Goal: Task Accomplishment & Management: Use online tool/utility

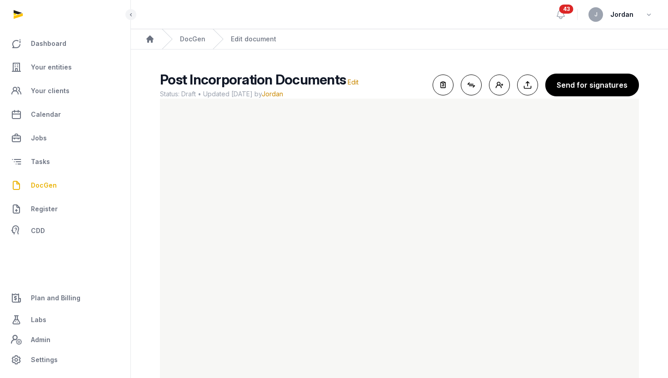
scroll to position [22, 0]
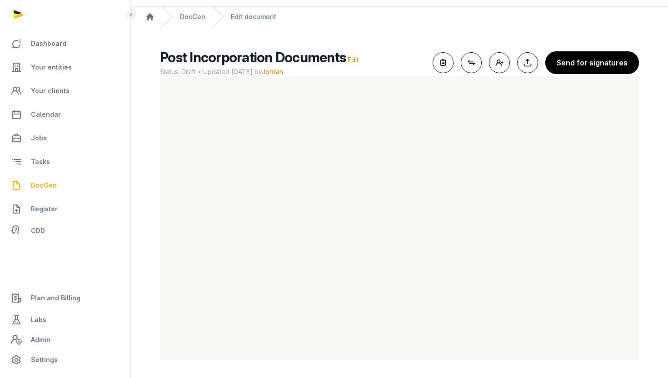
click at [57, 183] on link "DocGen" at bounding box center [65, 186] width 116 height 22
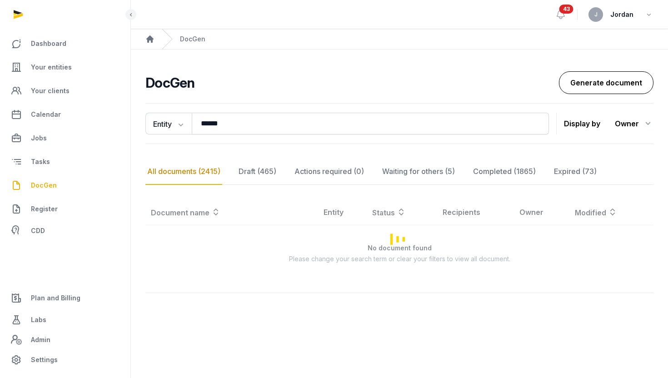
click at [622, 89] on link "Generate document" at bounding box center [606, 82] width 95 height 23
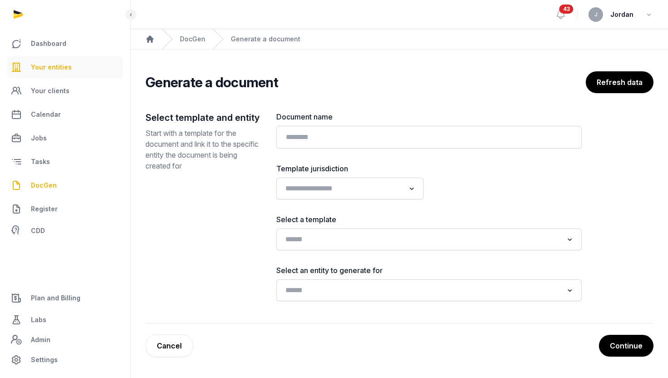
click at [44, 70] on span "Your entities" at bounding box center [51, 67] width 41 height 11
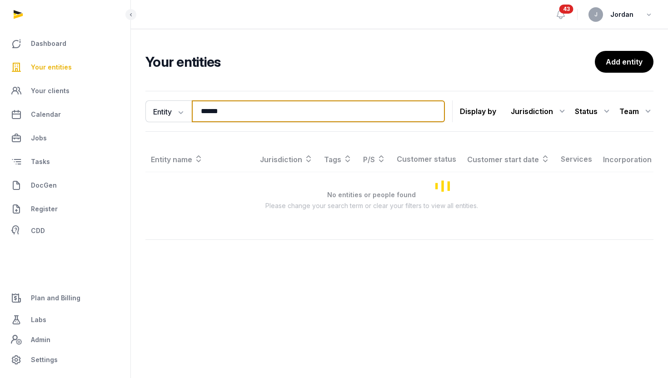
click at [211, 113] on input "******" at bounding box center [318, 111] width 253 height 22
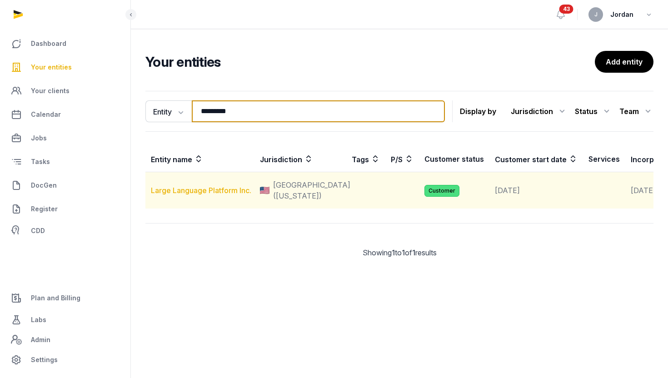
type input "*********"
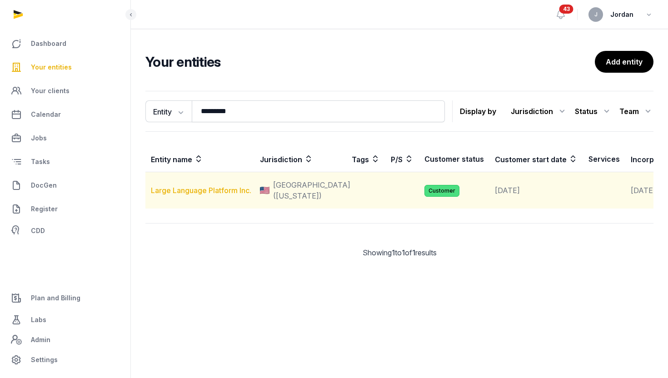
click at [195, 195] on link "Large Language Platform Inc." at bounding box center [201, 190] width 100 height 9
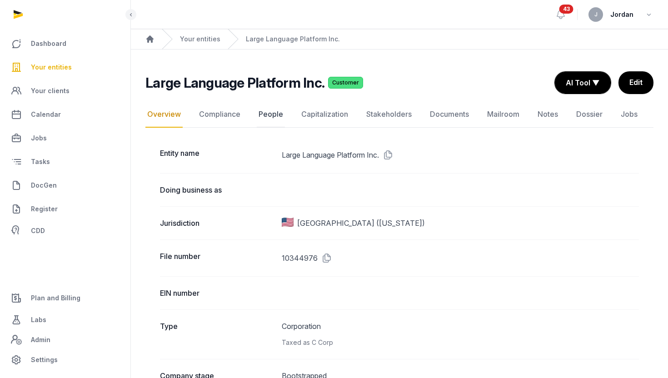
click at [270, 111] on link "People" at bounding box center [271, 114] width 28 height 26
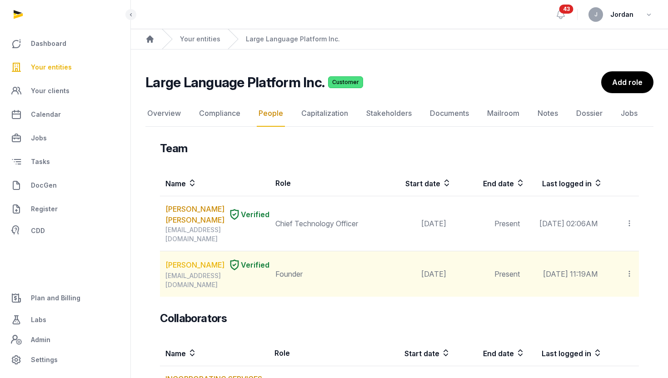
click at [175, 269] on link "GAGANDEEP SINGH" at bounding box center [194, 265] width 59 height 11
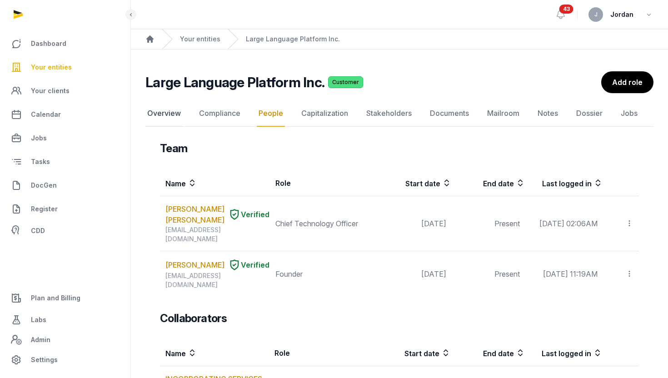
click at [179, 116] on link "Overview" at bounding box center [163, 113] width 37 height 26
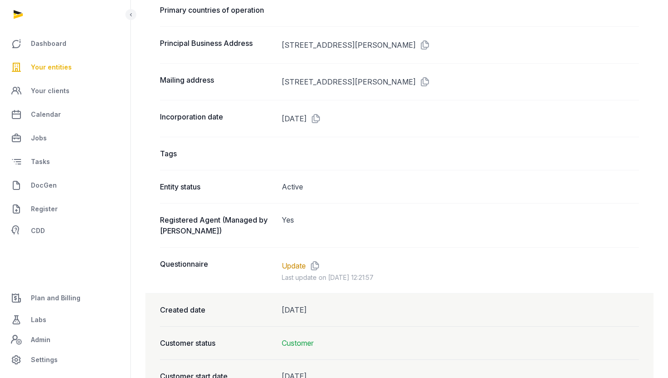
scroll to position [554, 0]
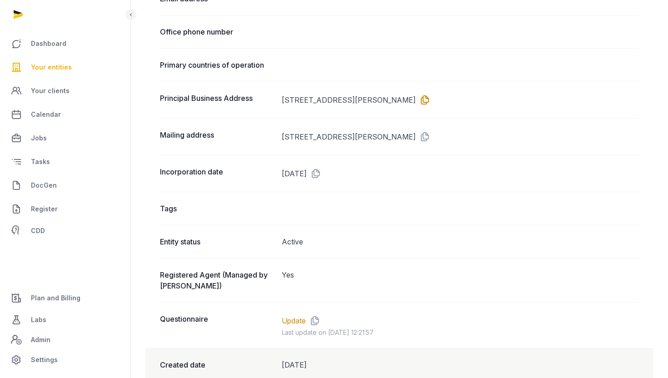
click at [431, 97] on icon at bounding box center [423, 100] width 15 height 15
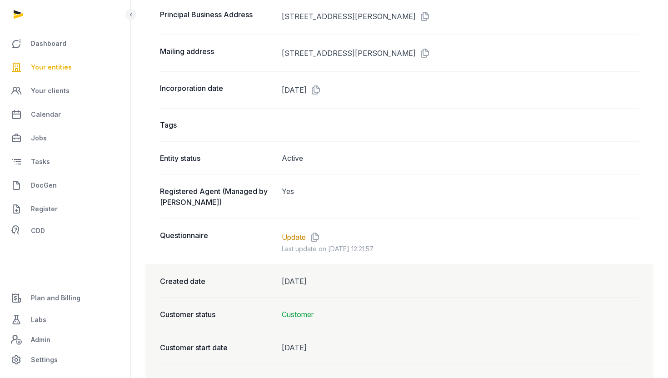
scroll to position [644, 0]
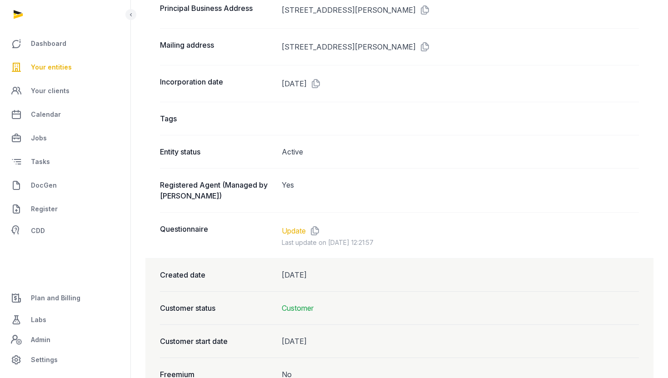
click at [291, 230] on link "Update" at bounding box center [294, 231] width 24 height 11
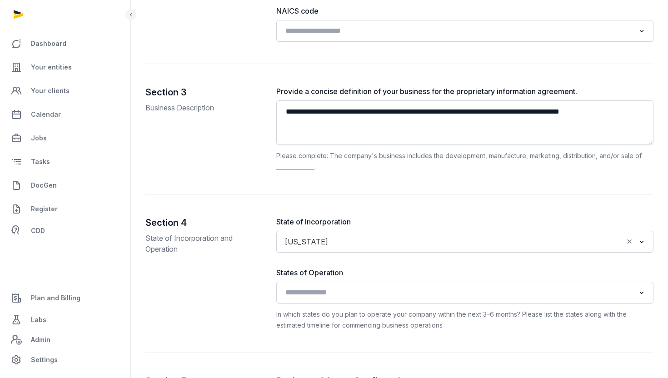
scroll to position [871, 0]
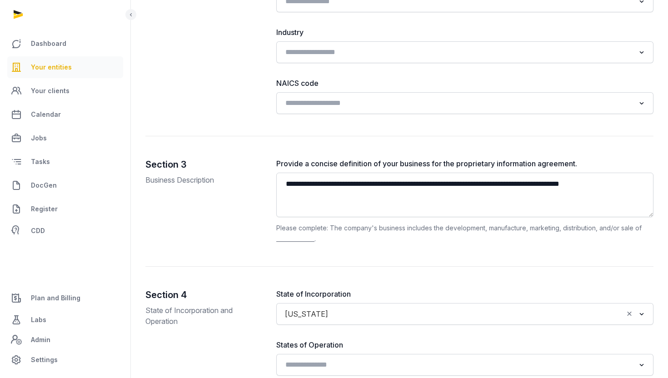
click at [77, 64] on link "Your entities" at bounding box center [65, 67] width 116 height 22
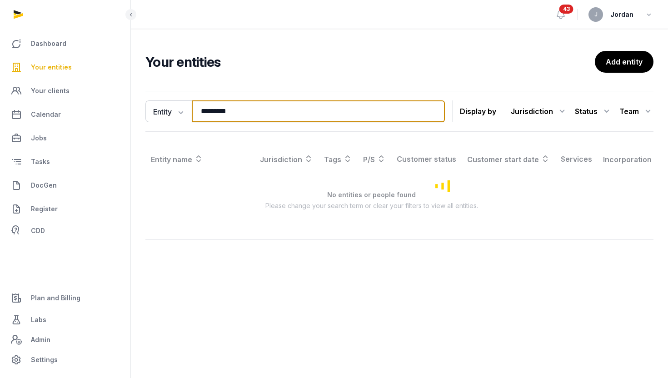
click at [234, 109] on input "*********" at bounding box center [318, 111] width 253 height 22
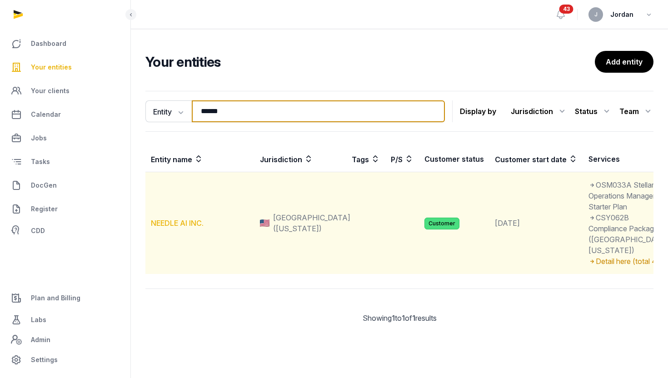
type input "******"
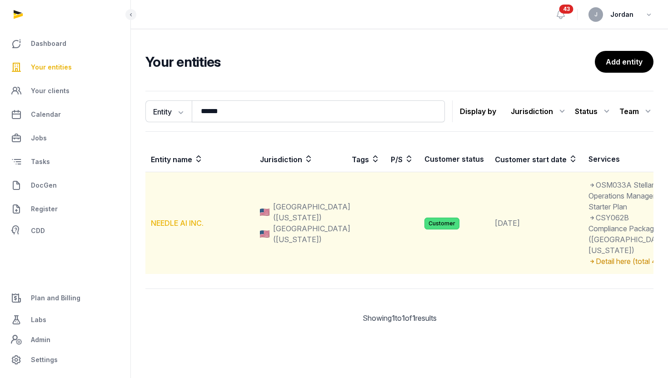
click at [189, 228] on link "NEEDLE AI INC." at bounding box center [177, 223] width 53 height 9
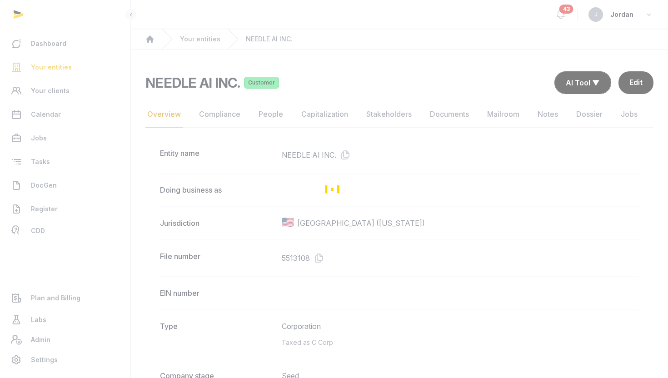
click at [459, 114] on div "Loading" at bounding box center [334, 189] width 668 height 378
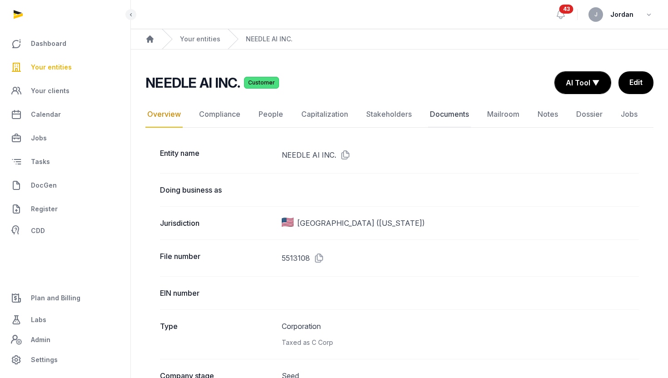
click at [448, 116] on link "Documents" at bounding box center [449, 114] width 43 height 26
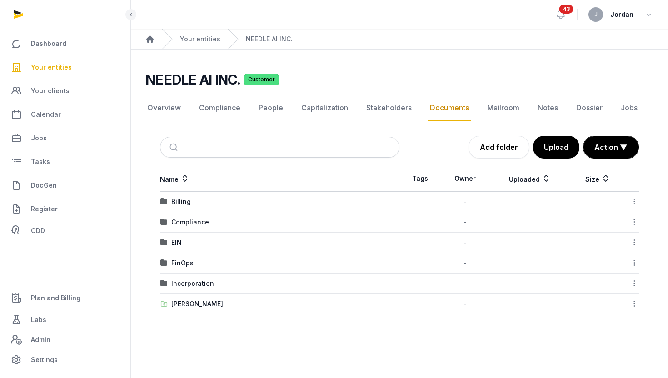
click at [176, 195] on td "Billing" at bounding box center [280, 202] width 240 height 20
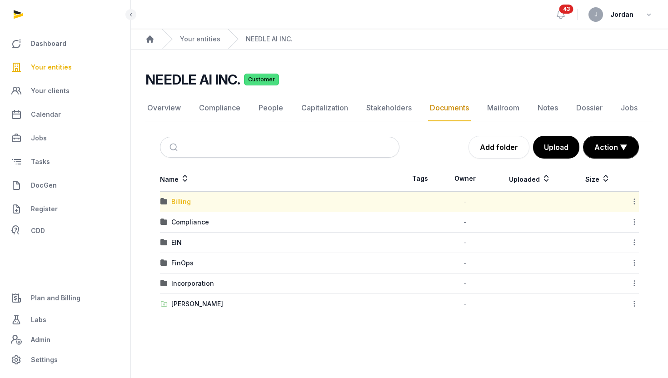
click at [187, 199] on div "Billing" at bounding box center [181, 201] width 20 height 9
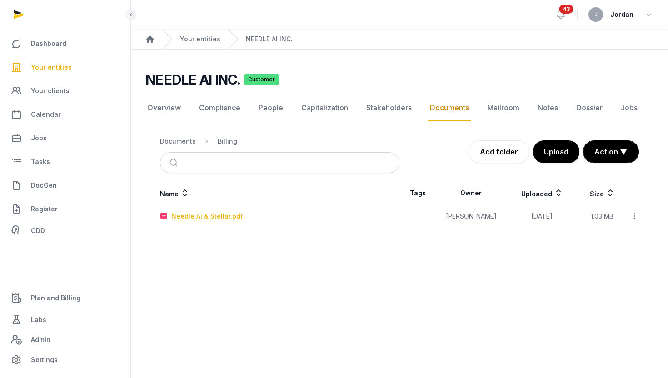
click at [219, 218] on div "Needle AI & Stellar.pdf" at bounding box center [207, 216] width 72 height 9
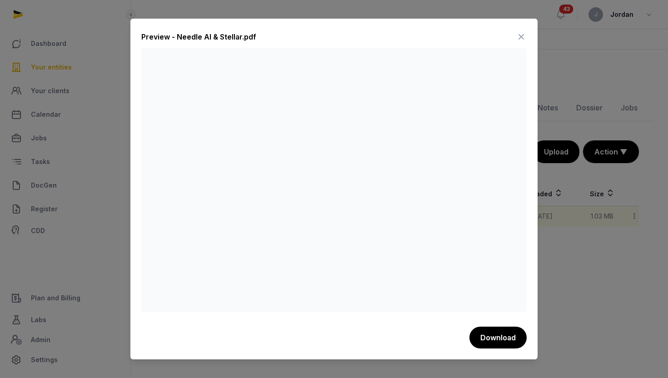
click at [522, 35] on icon at bounding box center [521, 37] width 11 height 15
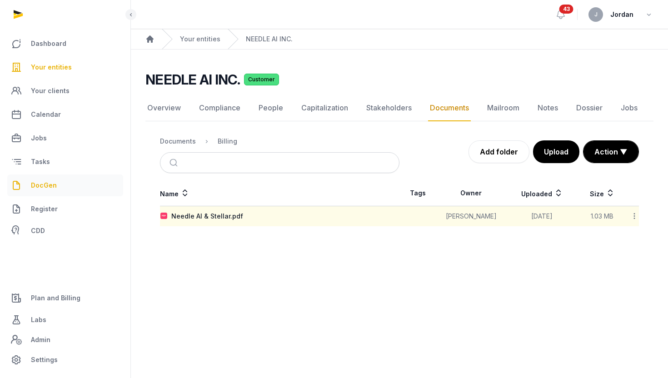
click at [50, 187] on span "DocGen" at bounding box center [44, 185] width 26 height 11
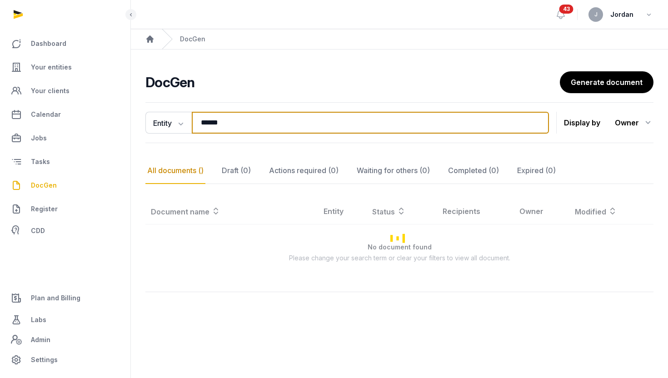
click at [213, 131] on input "******" at bounding box center [370, 123] width 357 height 22
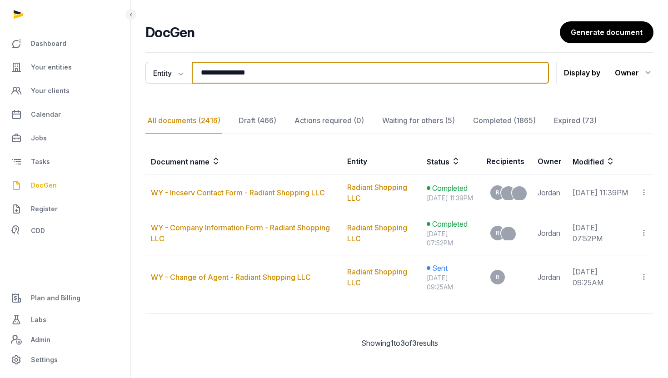
scroll to position [60, 0]
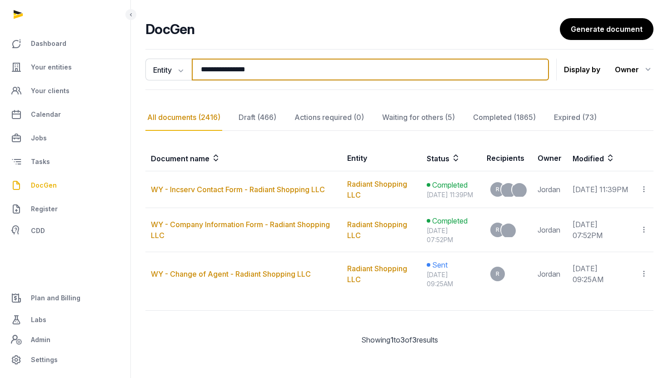
type input "**********"
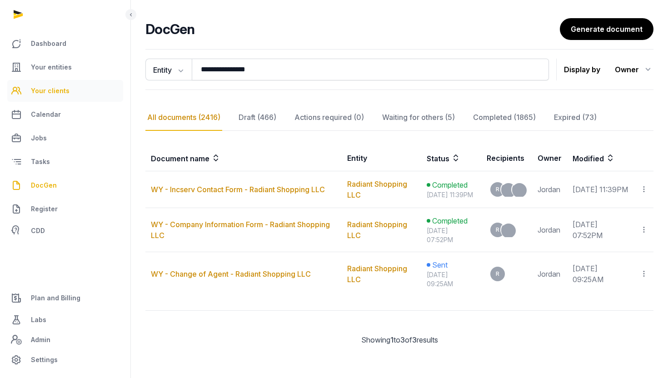
click at [69, 83] on link "Your clients" at bounding box center [65, 91] width 116 height 22
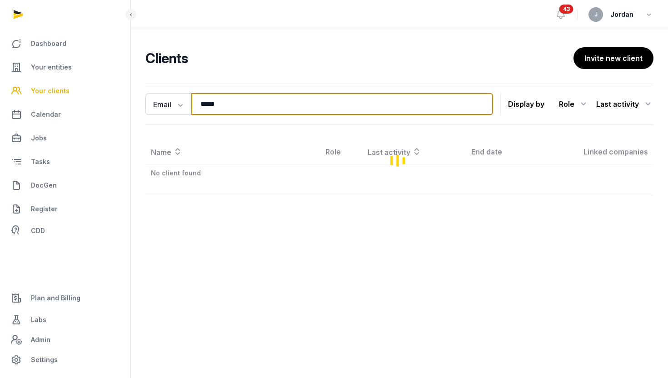
click at [211, 96] on input "*****" at bounding box center [342, 104] width 302 height 22
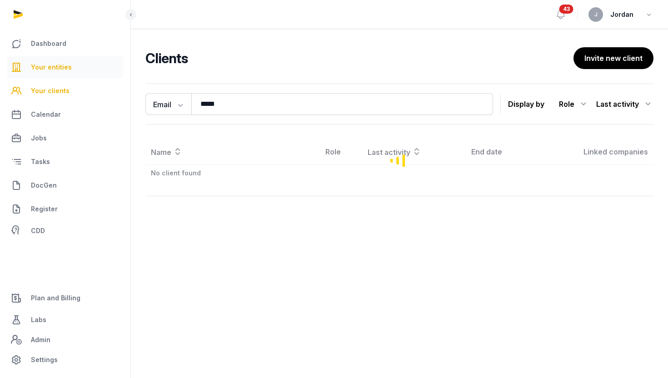
click at [88, 69] on link "Your entities" at bounding box center [65, 67] width 116 height 22
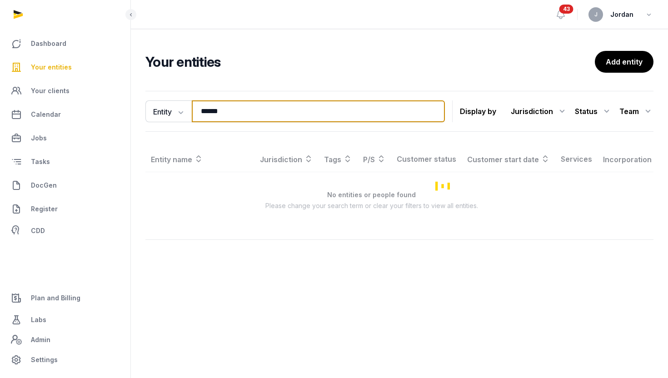
click at [209, 108] on input "******" at bounding box center [318, 111] width 253 height 22
type input "**********"
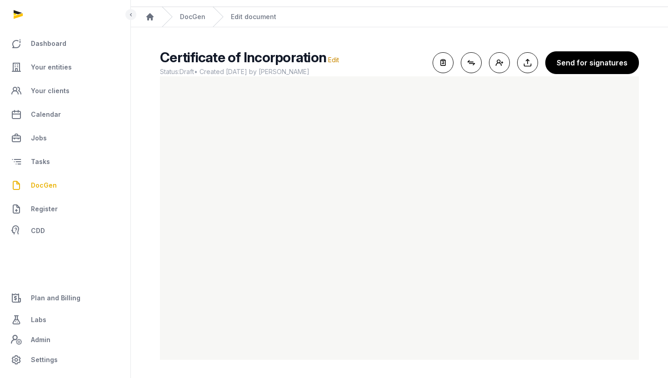
scroll to position [22, 0]
click at [56, 182] on link "DocGen" at bounding box center [65, 186] width 116 height 22
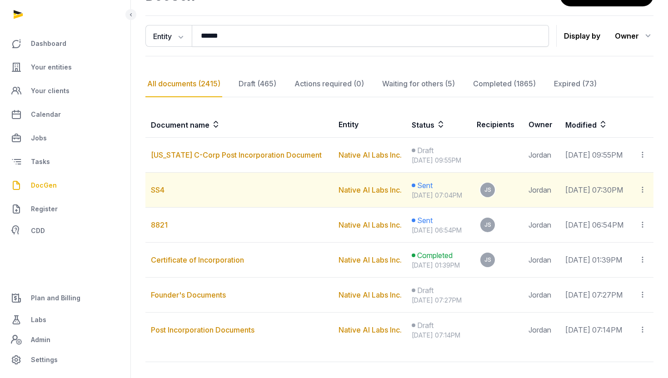
scroll to position [97, 0]
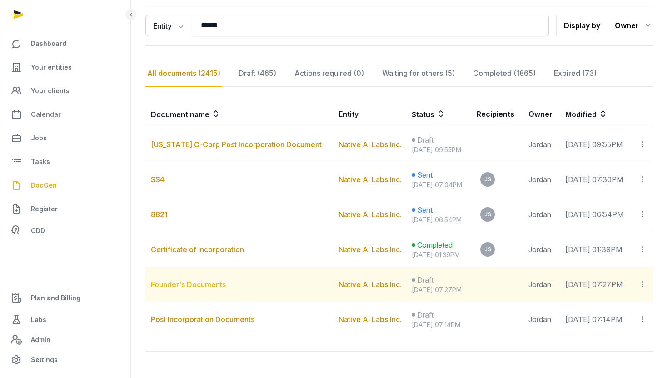
click at [211, 289] on link "Founder's Documents" at bounding box center [188, 284] width 75 height 9
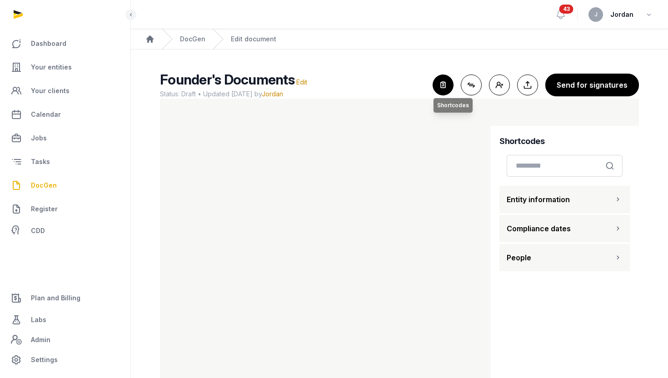
click at [441, 85] on icon "button" at bounding box center [443, 85] width 20 height 20
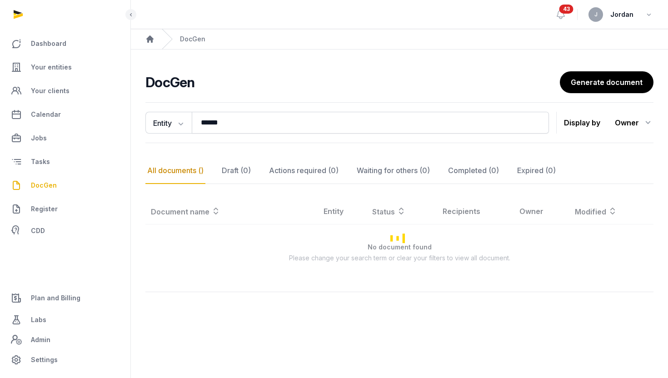
click at [62, 180] on link "DocGen" at bounding box center [65, 186] width 116 height 22
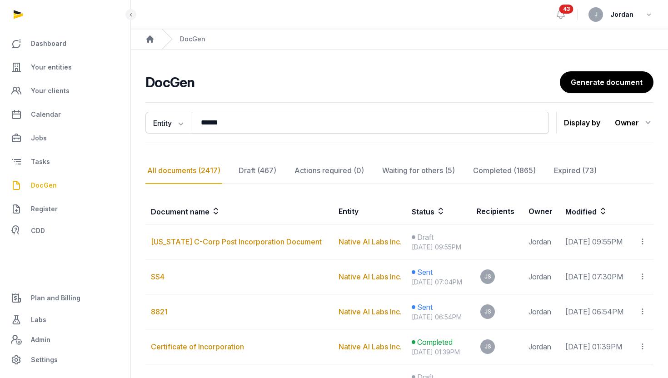
click at [58, 182] on link "DocGen" at bounding box center [65, 186] width 116 height 22
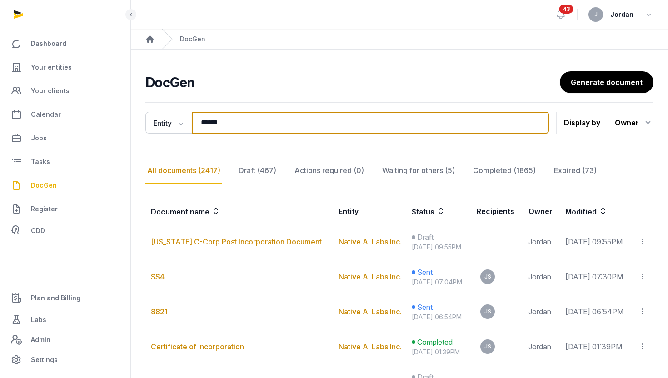
click at [538, 119] on input "******" at bounding box center [370, 123] width 357 height 22
click at [538, 120] on input "******" at bounding box center [370, 123] width 357 height 22
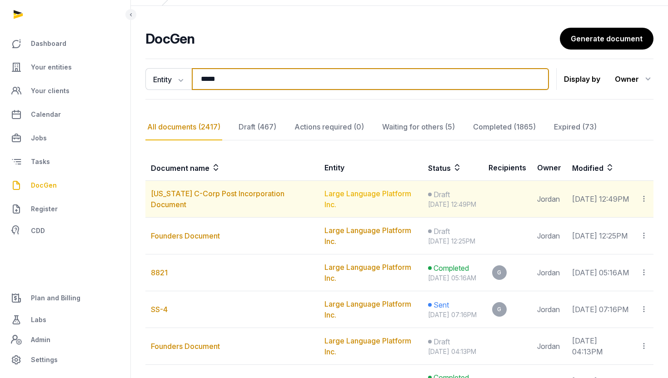
scroll to position [46, 0]
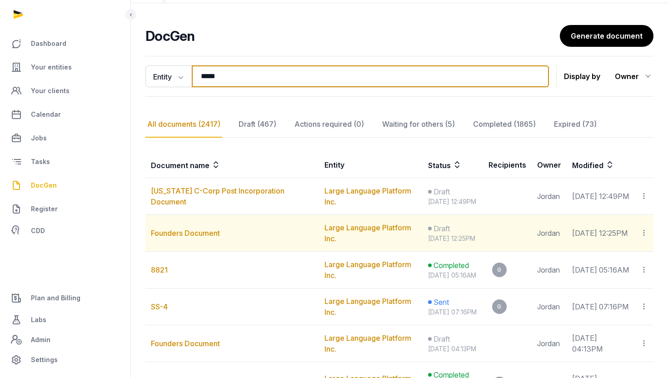
type input "*****"
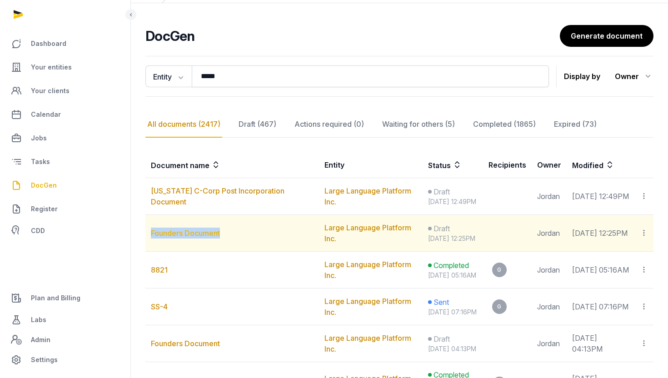
drag, startPoint x: 233, startPoint y: 246, endPoint x: 150, endPoint y: 246, distance: 82.7
click at [150, 246] on td "Founders Document" at bounding box center [232, 233] width 174 height 37
click at [172, 238] on link "Founders Document" at bounding box center [185, 233] width 69 height 9
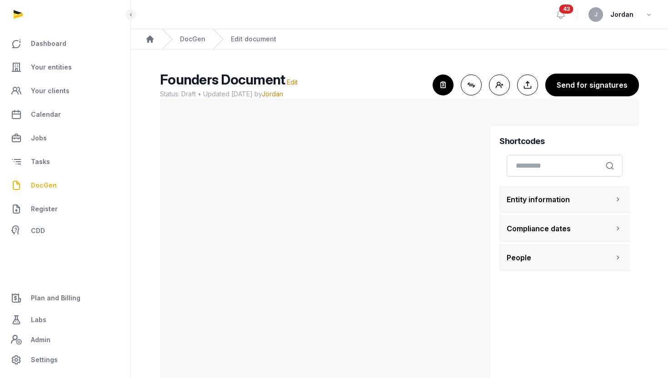
click at [142, 108] on main "Founders Document Edit Status: Draft • Updated 2025-10-01 by Jordan For optimal…" at bounding box center [399, 225] width 537 height 351
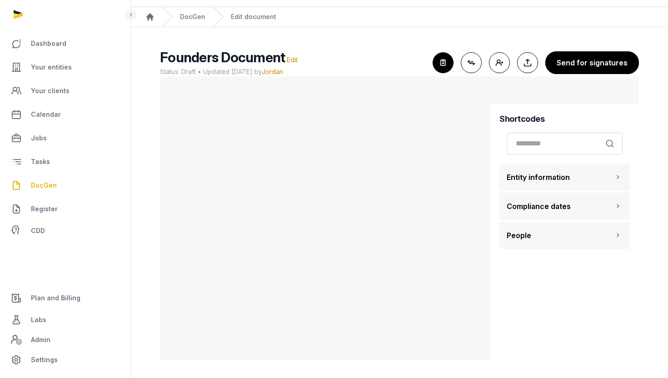
click at [48, 184] on span "DocGen" at bounding box center [44, 185] width 26 height 11
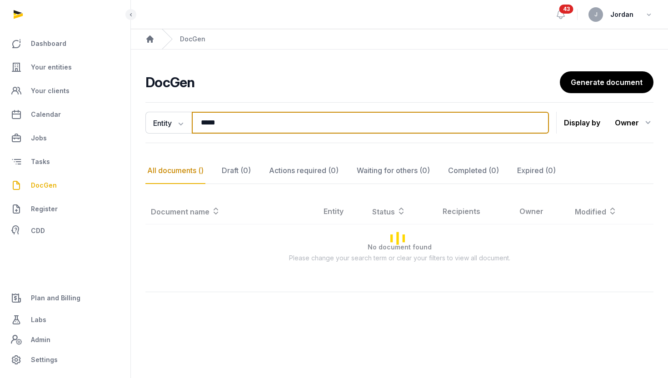
click at [314, 121] on input "*****" at bounding box center [370, 123] width 357 height 22
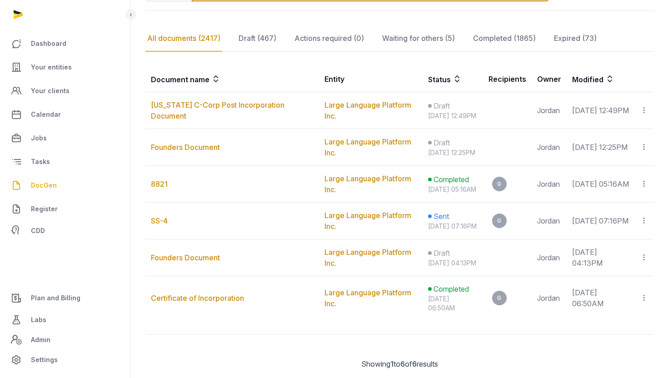
scroll to position [130, 0]
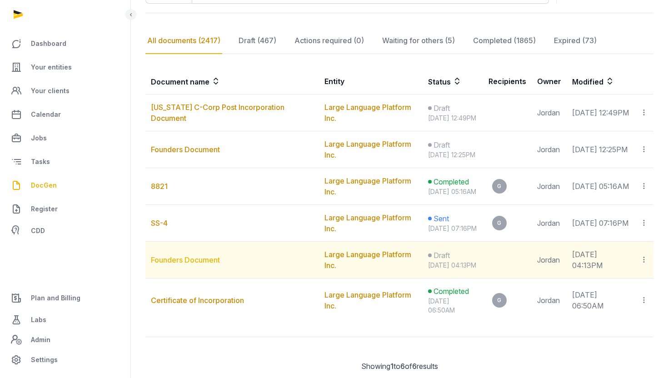
click at [205, 265] on link "Founders Document" at bounding box center [185, 260] width 69 height 9
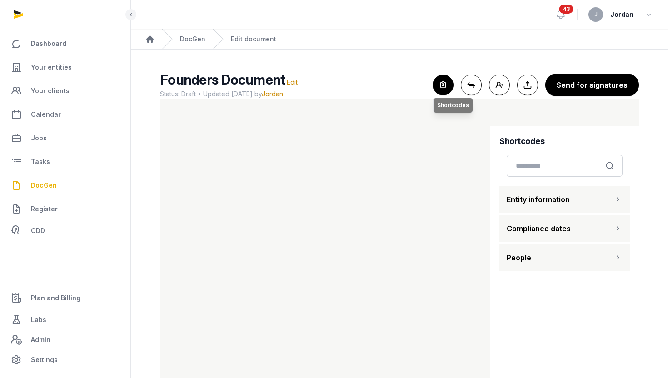
click at [445, 87] on icon "button" at bounding box center [443, 85] width 20 height 20
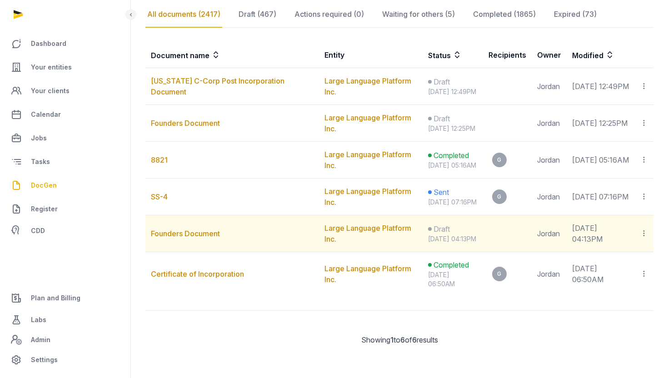
scroll to position [179, 0]
click at [643, 238] on icon at bounding box center [644, 234] width 8 height 10
click at [619, 286] on div "Delete" at bounding box center [612, 276] width 73 height 18
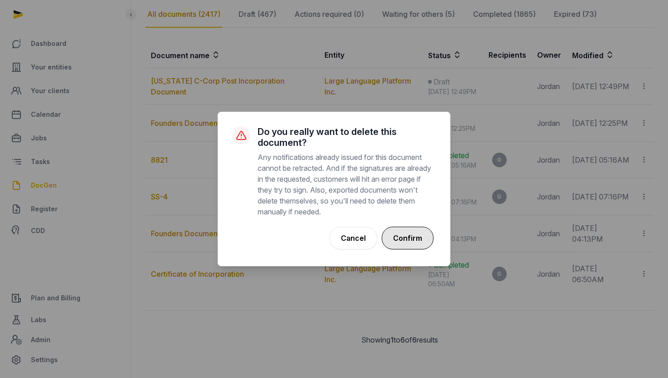
click at [394, 233] on button "Confirm" at bounding box center [408, 238] width 52 height 23
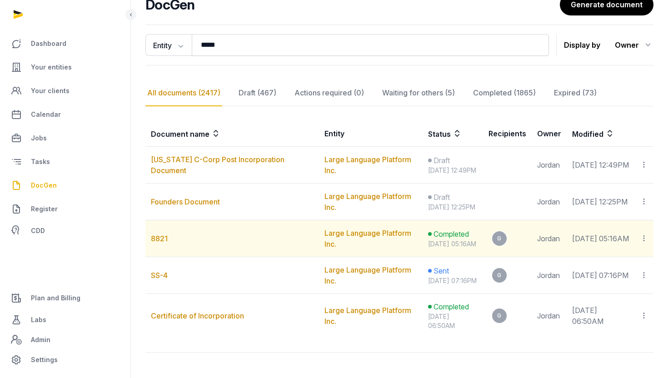
scroll to position [79, 0]
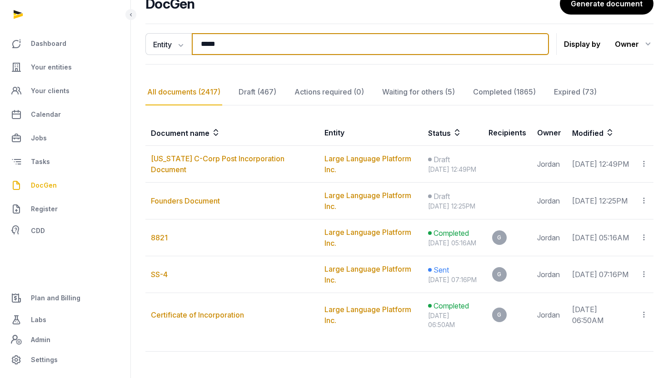
click at [254, 36] on input "*****" at bounding box center [370, 44] width 357 height 22
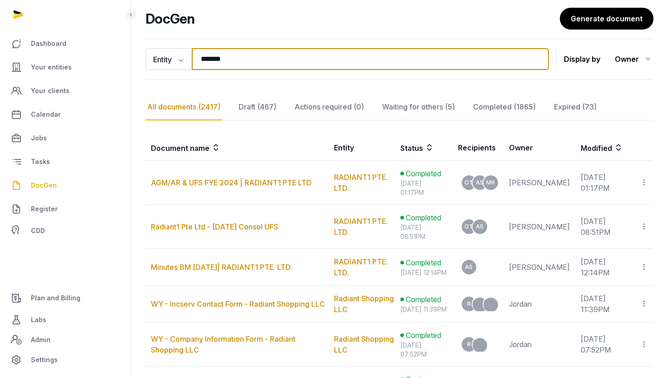
scroll to position [52, 0]
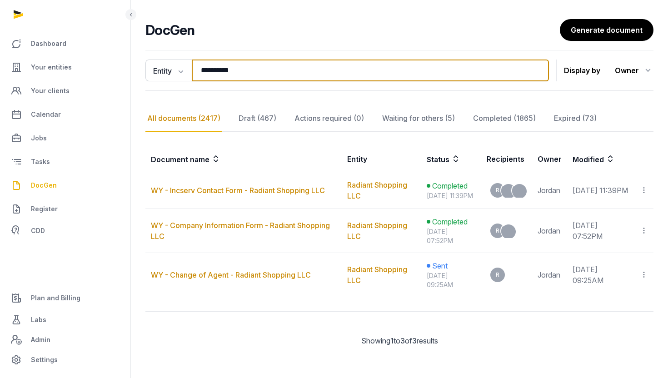
click at [265, 70] on input "**********" at bounding box center [370, 71] width 357 height 22
paste input "**"
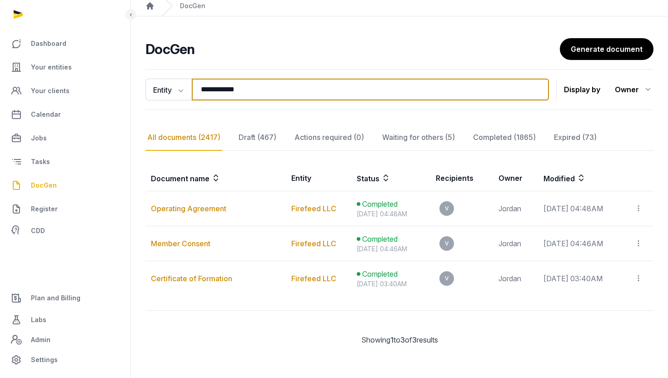
scroll to position [33, 0]
type input "**********"
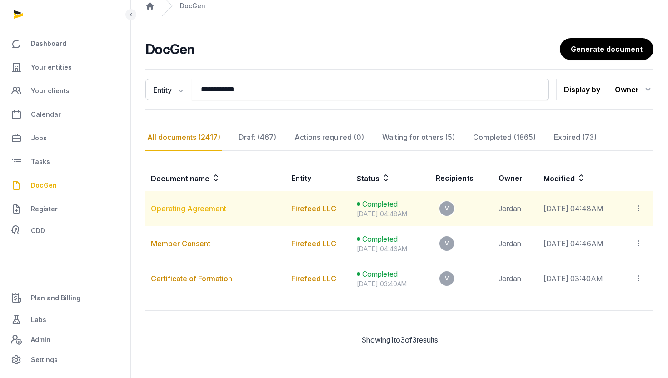
click at [209, 210] on link "Operating Agreement" at bounding box center [188, 208] width 75 height 9
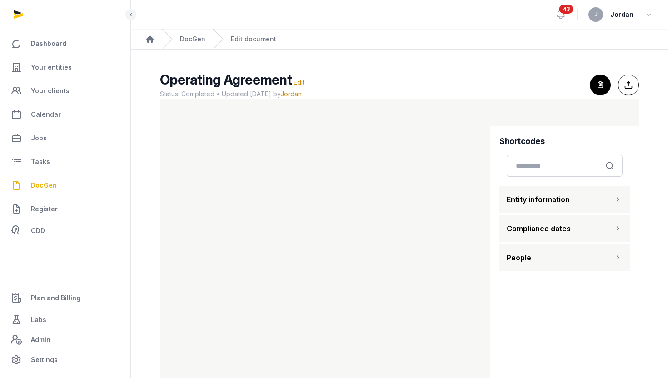
click at [60, 183] on link "DocGen" at bounding box center [65, 186] width 116 height 22
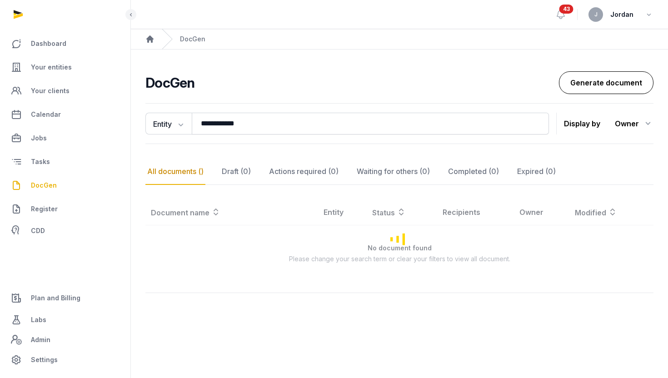
click at [567, 81] on link "Generate document" at bounding box center [606, 82] width 95 height 23
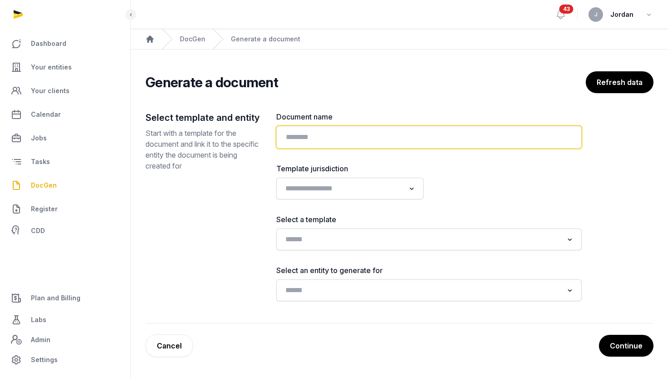
click at [361, 141] on input "text" at bounding box center [429, 137] width 306 height 23
type input "****"
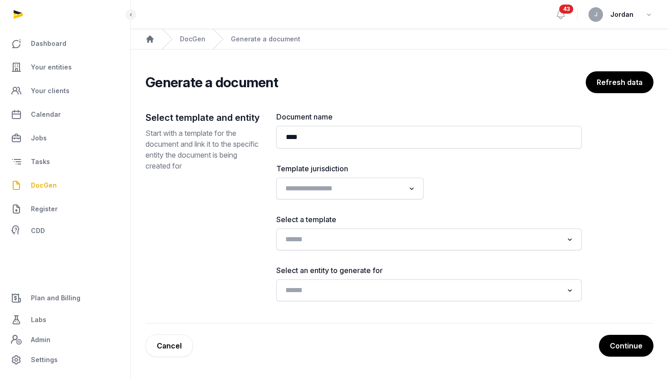
click at [319, 252] on div "Document name **** Template jurisdiction Loading... Select a template Loading..…" at bounding box center [429, 206] width 306 height 190
click at [325, 246] on input "Search for option" at bounding box center [422, 239] width 281 height 13
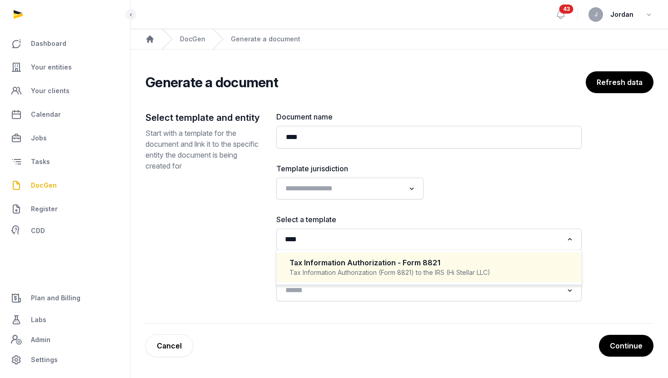
click at [329, 270] on div "Tax Information Authorization (Form 8821) to the IRS (Hi Stellar LLC)" at bounding box center [429, 272] width 279 height 9
type input "****"
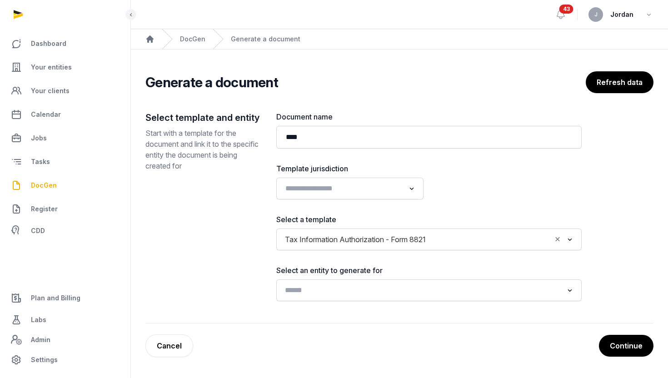
click at [329, 289] on input "Search for option" at bounding box center [422, 290] width 281 height 13
click at [326, 311] on li "Sorry, no matching options." at bounding box center [429, 309] width 305 height 11
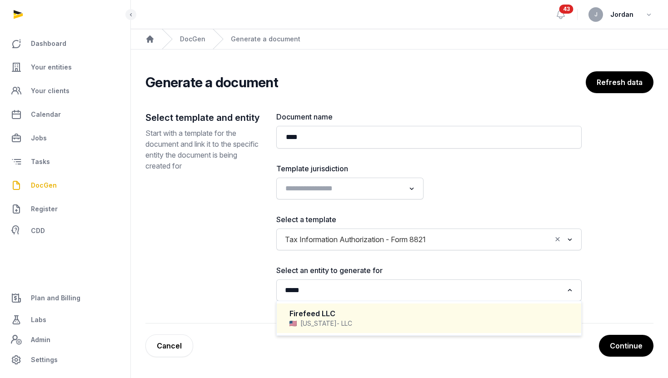
click at [365, 314] on div "Firefeed LLC" at bounding box center [429, 314] width 279 height 10
type input "*****"
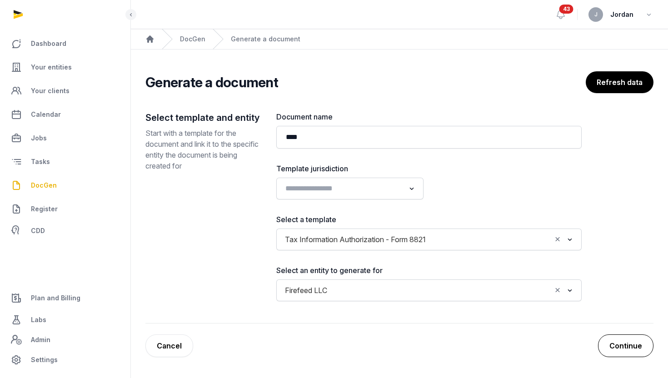
click at [645, 344] on button "Continue" at bounding box center [625, 346] width 55 height 23
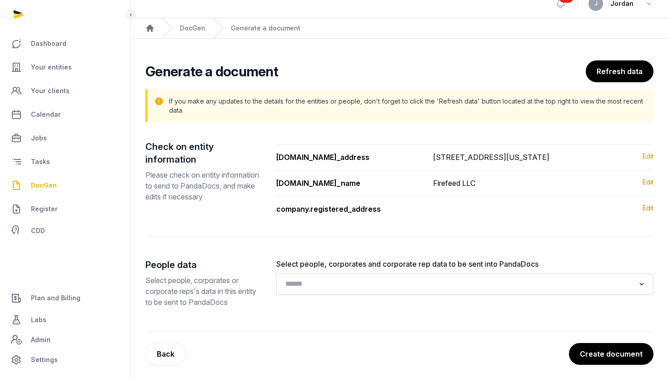
scroll to position [27, 0]
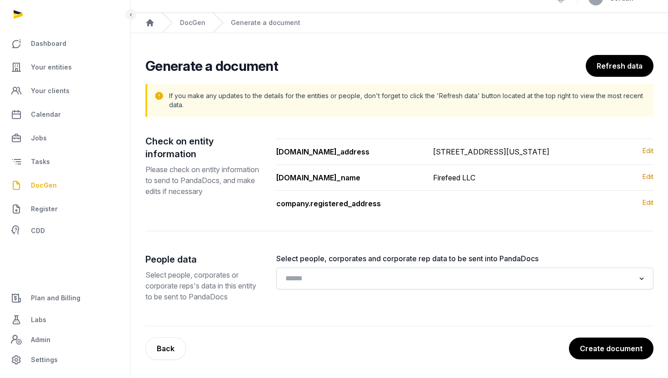
click at [374, 295] on div "Select people, corporates and corporate rep data to be sent into PandaDocs Load…" at bounding box center [465, 278] width 378 height 51
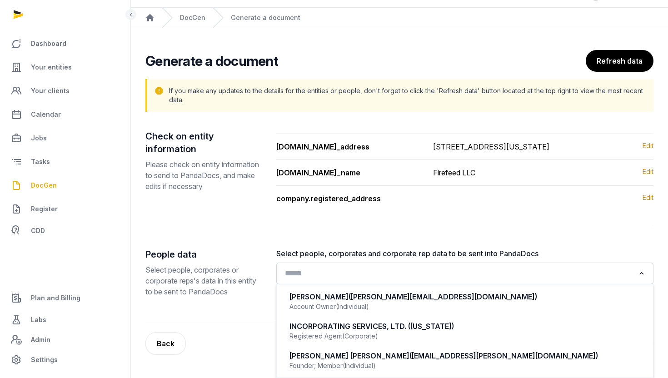
click at [374, 280] on input "Search for option" at bounding box center [459, 273] width 354 height 13
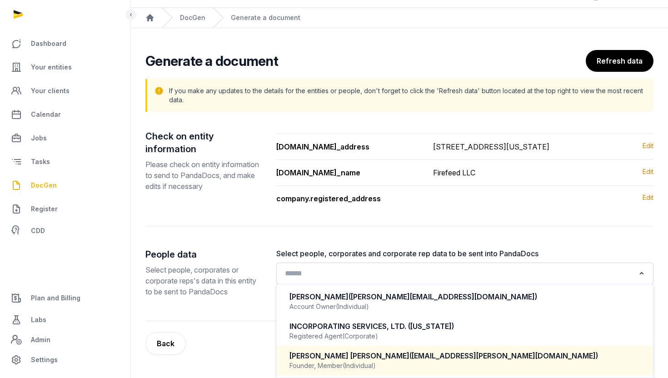
click at [367, 366] on span "(Individual)" at bounding box center [359, 365] width 33 height 9
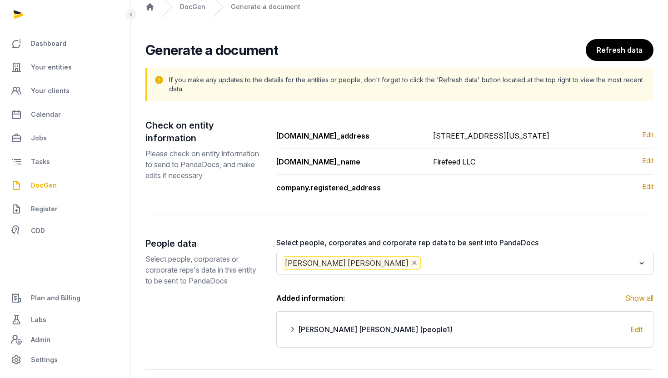
scroll to position [87, 0]
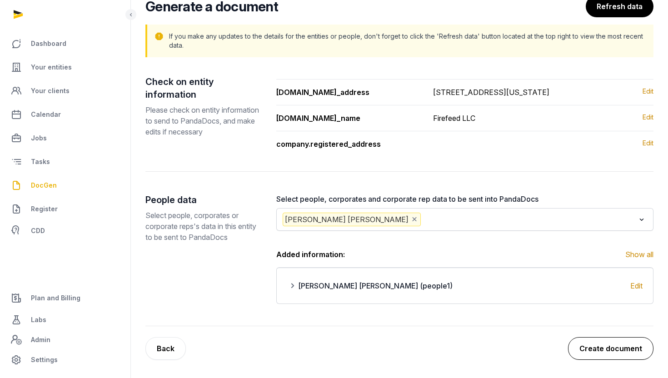
click at [598, 336] on div "Generate a document Refresh data If you make any updates to the details for the…" at bounding box center [399, 177] width 508 height 365
click at [596, 357] on button "Create document" at bounding box center [610, 348] width 85 height 23
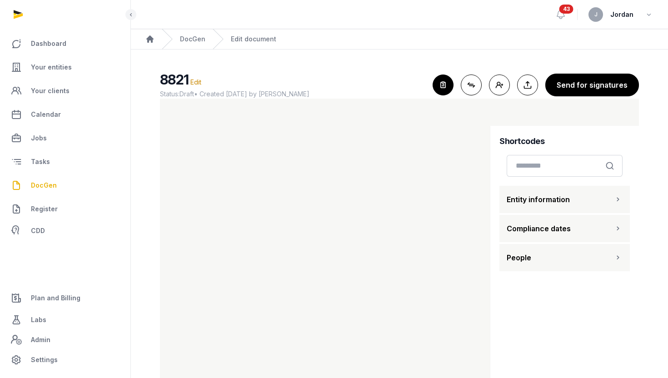
click at [439, 82] on icon "button" at bounding box center [443, 85] width 20 height 20
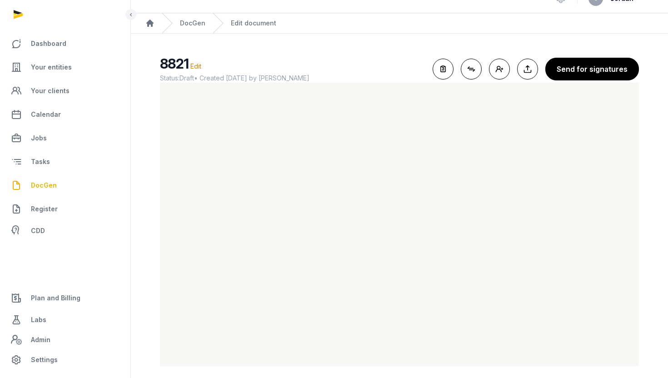
scroll to position [22, 0]
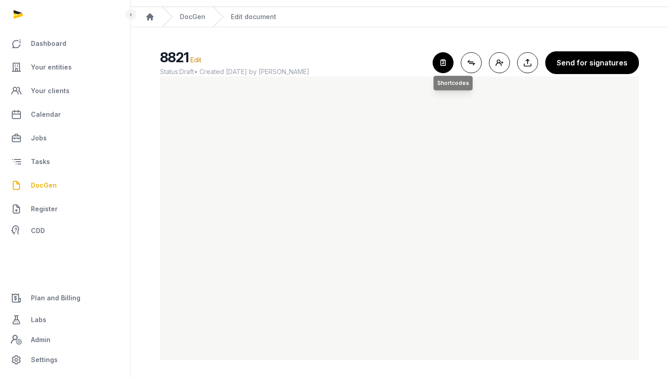
click at [447, 62] on icon "button" at bounding box center [443, 63] width 20 height 20
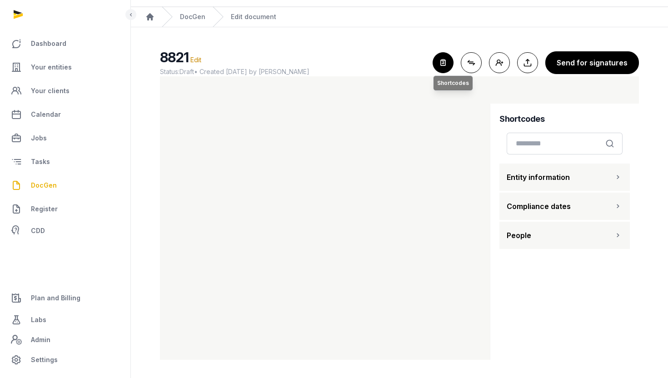
click at [450, 61] on icon "button" at bounding box center [443, 63] width 20 height 20
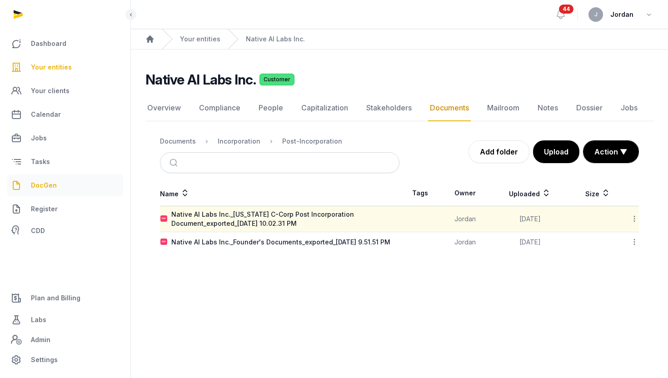
click at [52, 186] on span "DocGen" at bounding box center [44, 185] width 26 height 11
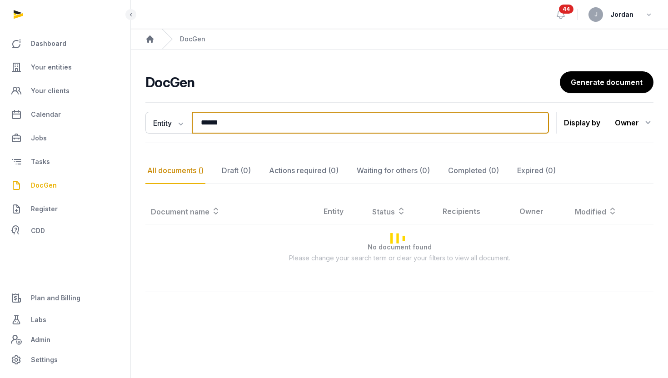
click at [535, 125] on input "******" at bounding box center [370, 123] width 357 height 22
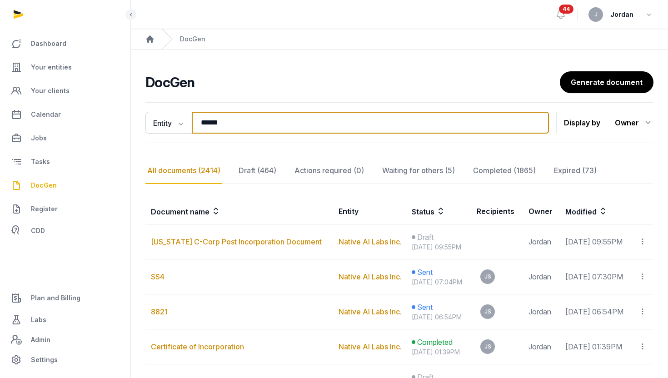
click at [533, 124] on input "******" at bounding box center [370, 123] width 357 height 22
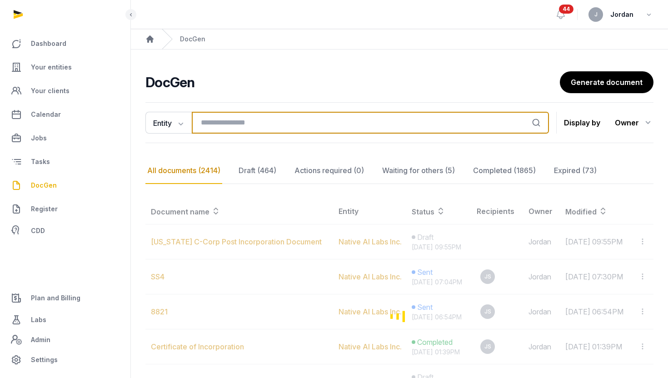
click at [471, 122] on input "search" at bounding box center [370, 123] width 357 height 22
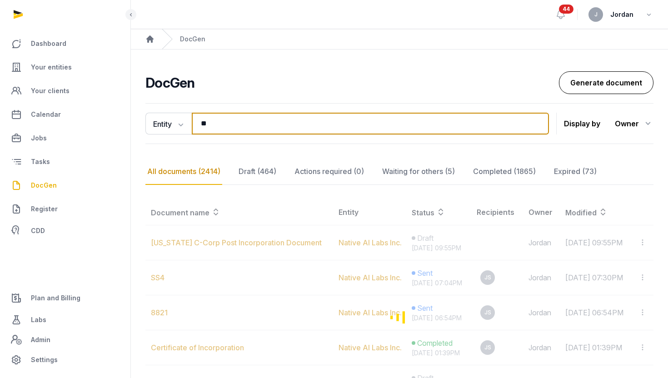
type input "**"
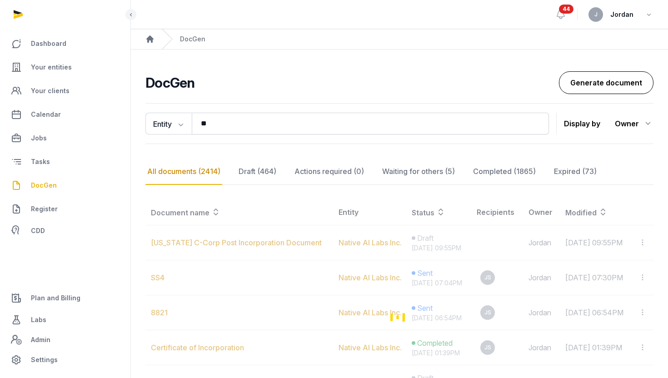
click at [632, 75] on link "Generate document" at bounding box center [606, 82] width 95 height 23
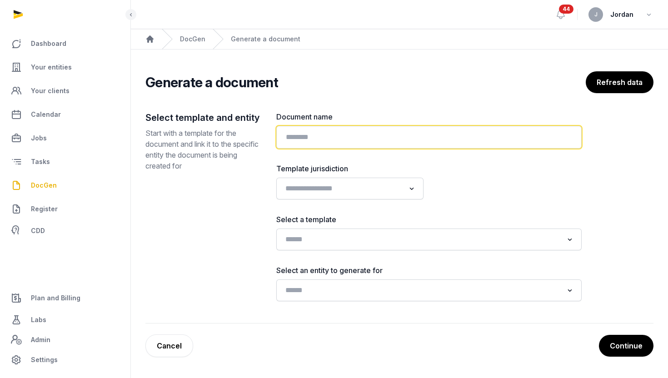
click at [306, 130] on input "text" at bounding box center [429, 137] width 306 height 23
type input "**********"
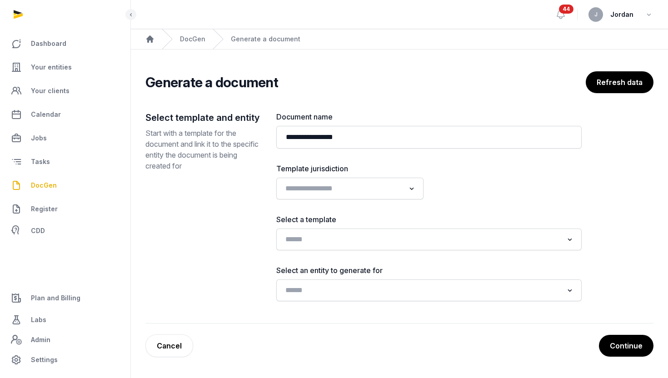
click at [335, 225] on div "Select a template Loading..." at bounding box center [429, 232] width 306 height 36
click at [335, 242] on input "Search for option" at bounding box center [422, 239] width 281 height 13
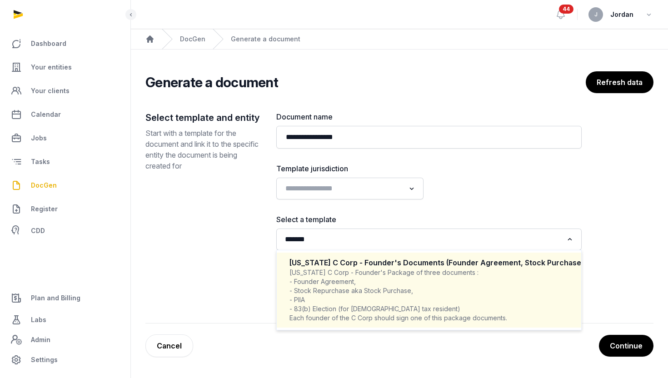
click at [337, 284] on div "Delaware C Corp - Founder's Package of three documents : - Founder Agreement, -…" at bounding box center [429, 295] width 279 height 55
type input "*******"
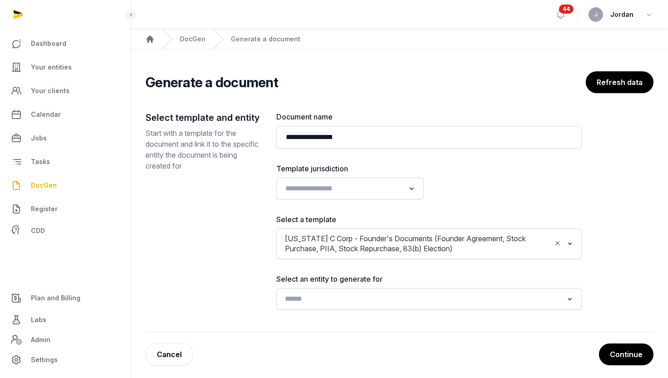
click at [357, 306] on div "Loading..." at bounding box center [429, 299] width 296 height 16
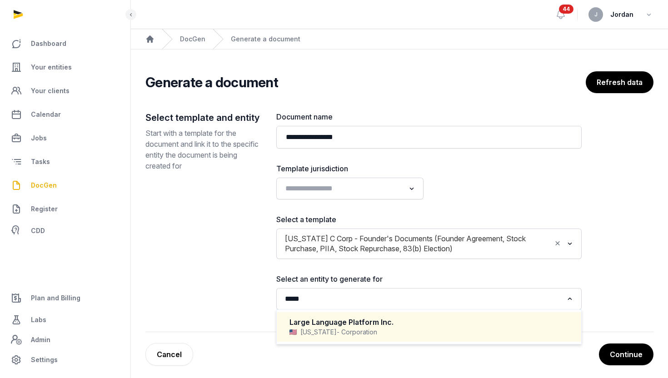
click at [353, 330] on span "- Corporation" at bounding box center [357, 332] width 40 height 9
type input "*****"
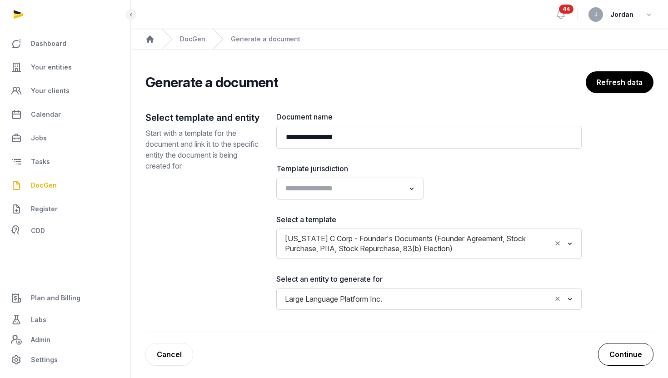
click at [637, 355] on button "Continue" at bounding box center [625, 354] width 55 height 23
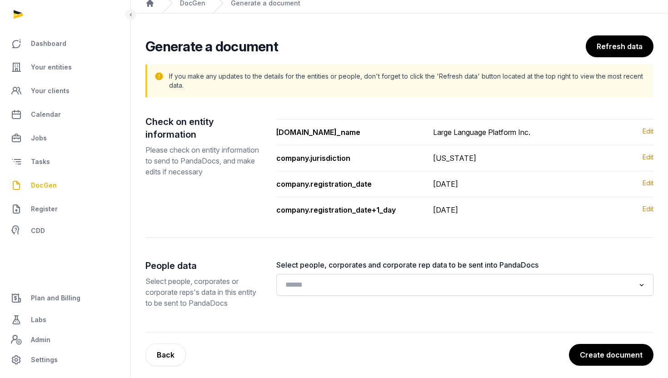
scroll to position [42, 0]
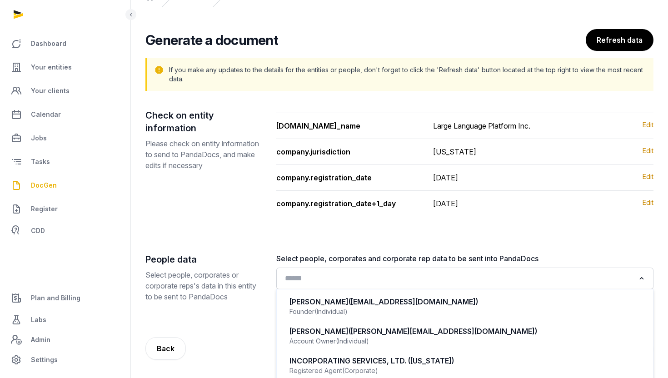
click at [541, 272] on input "Search for option" at bounding box center [459, 278] width 354 height 13
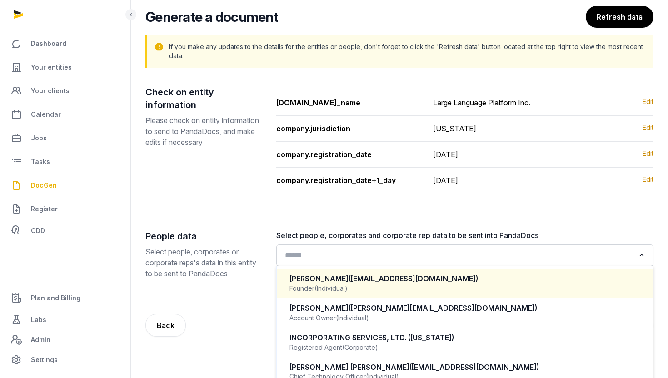
scroll to position [76, 0]
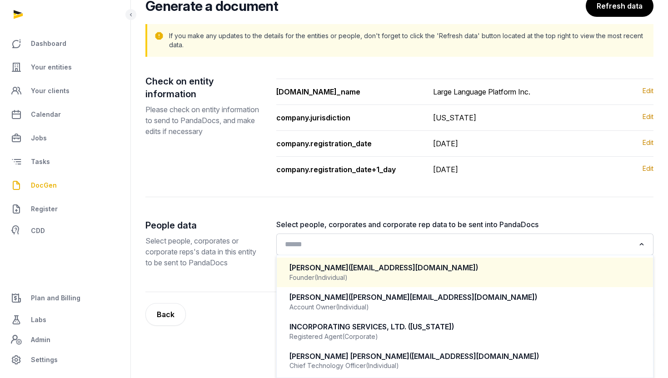
click at [466, 275] on div "Founder (Individual)" at bounding box center [465, 277] width 351 height 9
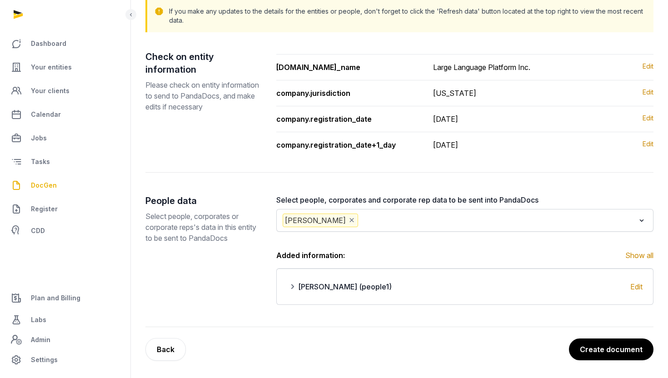
scroll to position [102, 0]
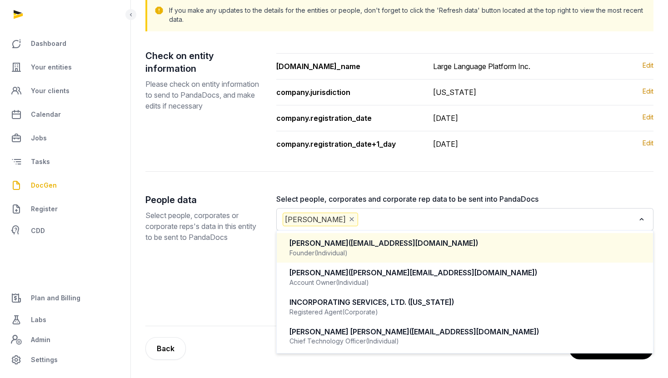
click at [478, 217] on input "Search for option" at bounding box center [498, 220] width 276 height 14
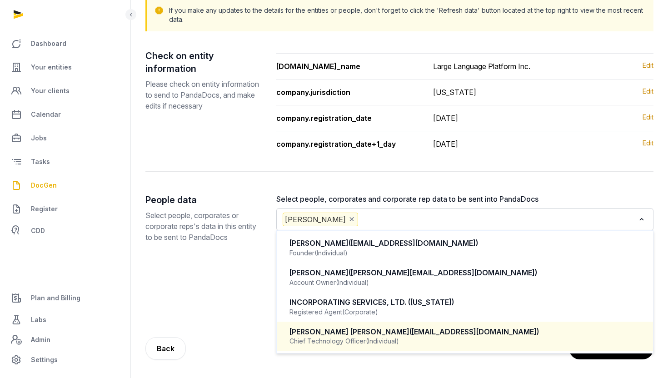
click at [416, 334] on span "(michaelcslezak@gmail.com)" at bounding box center [475, 331] width 130 height 9
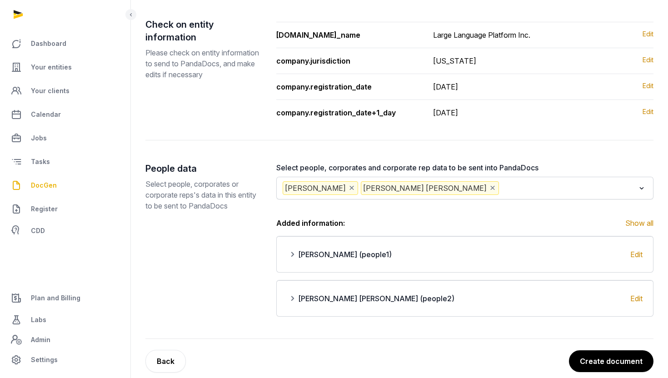
scroll to position [146, 0]
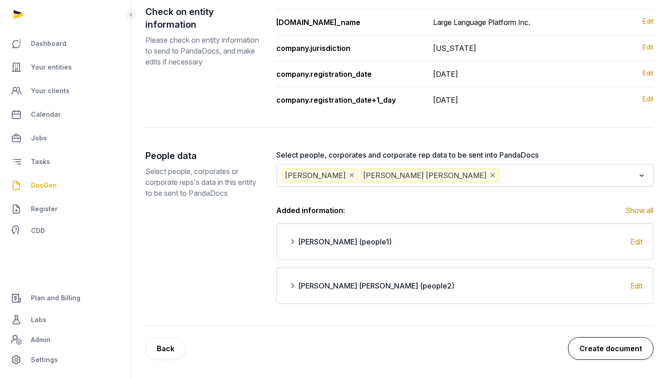
click at [617, 351] on button "Create document" at bounding box center [610, 348] width 85 height 23
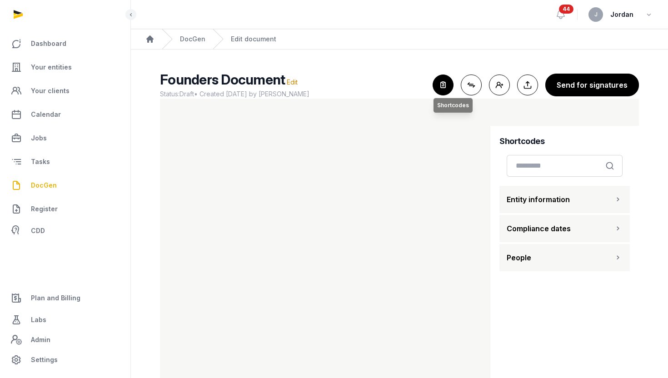
click at [448, 89] on icon "button" at bounding box center [443, 85] width 20 height 20
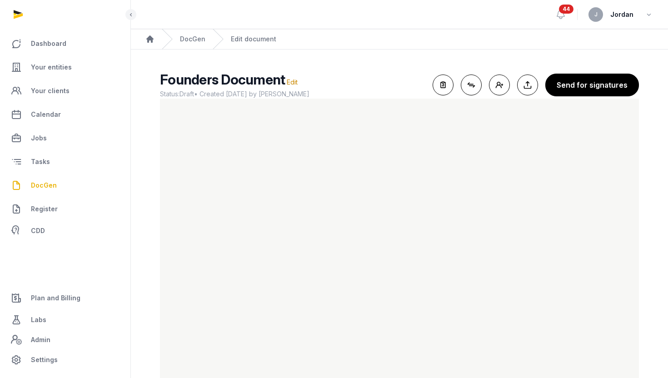
scroll to position [22, 0]
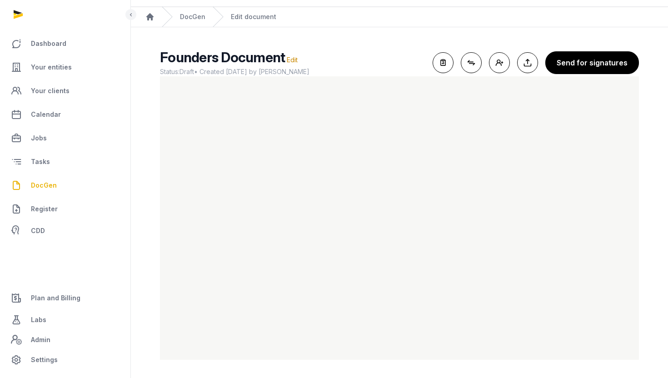
click at [65, 183] on link "DocGen" at bounding box center [65, 186] width 116 height 22
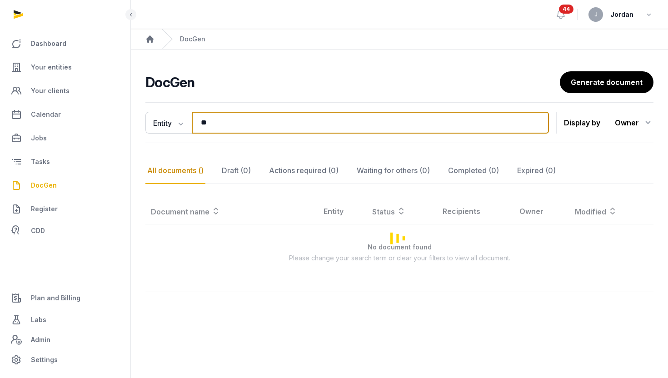
click at [233, 130] on input "**" at bounding box center [370, 123] width 357 height 22
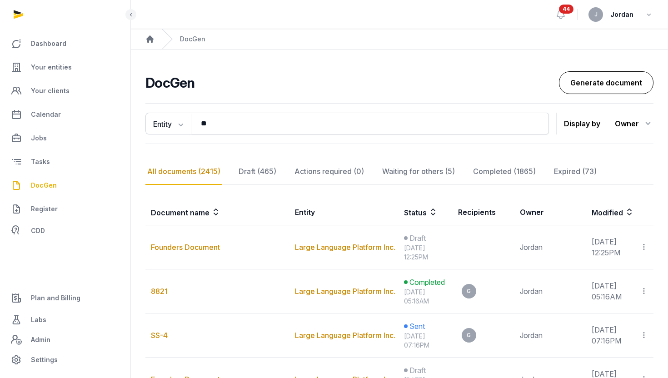
click at [568, 85] on link "Generate document" at bounding box center [606, 82] width 95 height 23
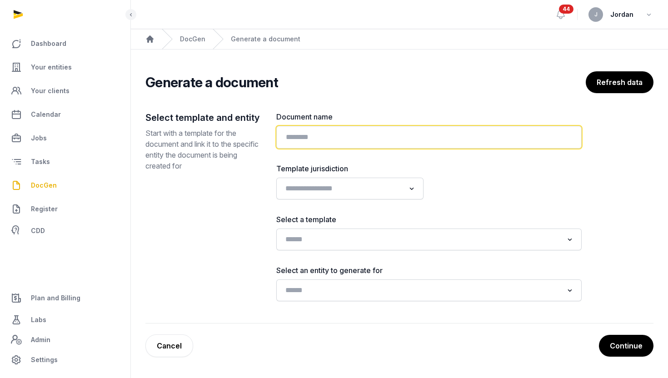
click at [378, 137] on input "text" at bounding box center [429, 137] width 306 height 23
type input "*"
type input "**********"
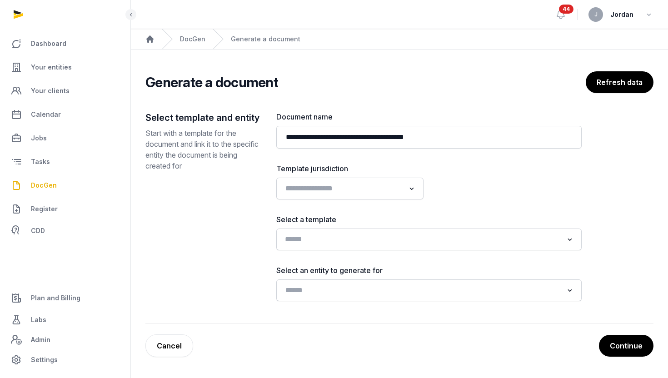
click at [357, 233] on input "Search for option" at bounding box center [422, 239] width 281 height 13
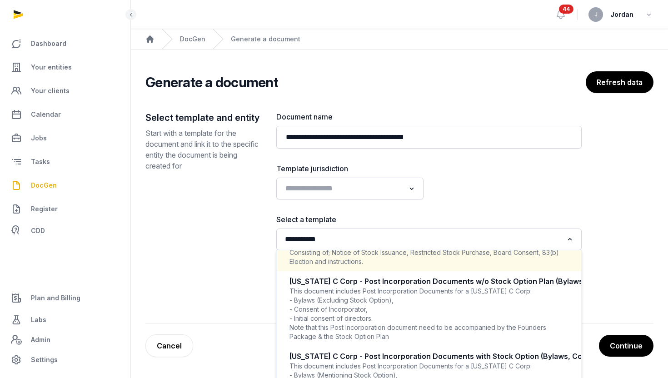
scroll to position [44, 0]
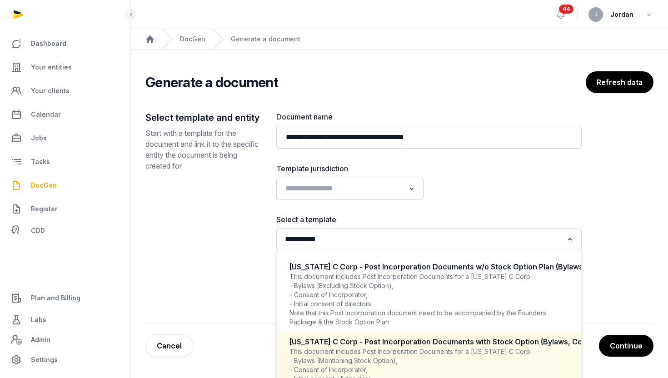
click at [372, 344] on div "Delaware C Corp - Post Incorporation Documents with Stock Option (Bylaws, Conse…" at bounding box center [429, 342] width 279 height 10
type input "**********"
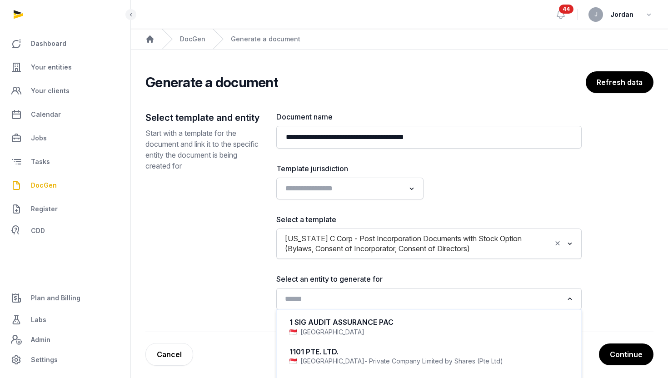
click at [369, 300] on input "Search for option" at bounding box center [422, 299] width 281 height 13
type input "*"
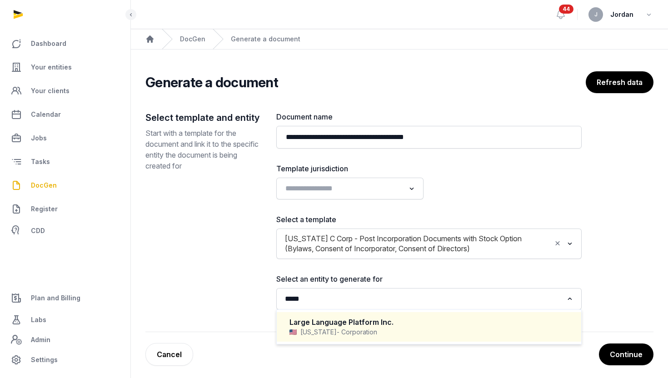
click at [348, 321] on div "Large Language Platform Inc." at bounding box center [429, 322] width 279 height 10
type input "*****"
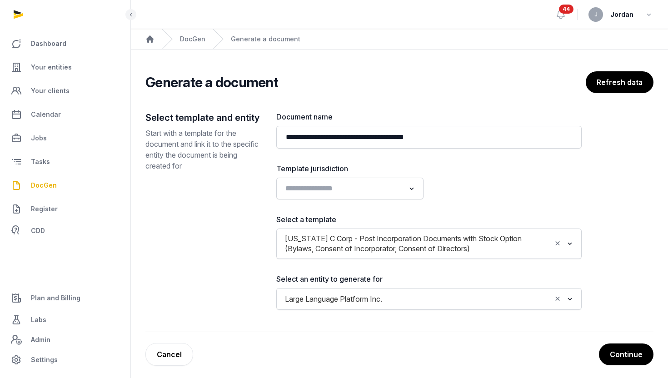
scroll to position [6, 0]
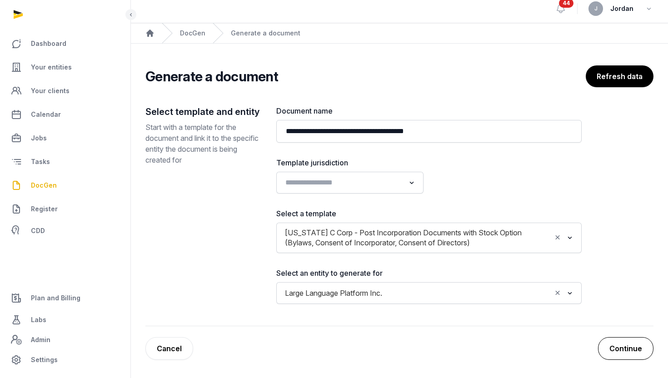
click at [627, 355] on button "Continue" at bounding box center [625, 348] width 55 height 23
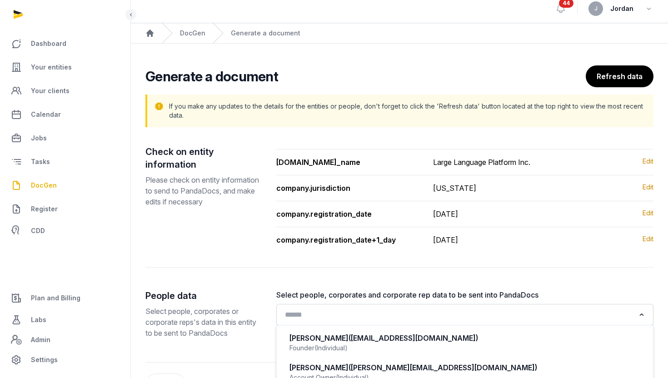
click at [445, 309] on input "Search for option" at bounding box center [459, 315] width 354 height 13
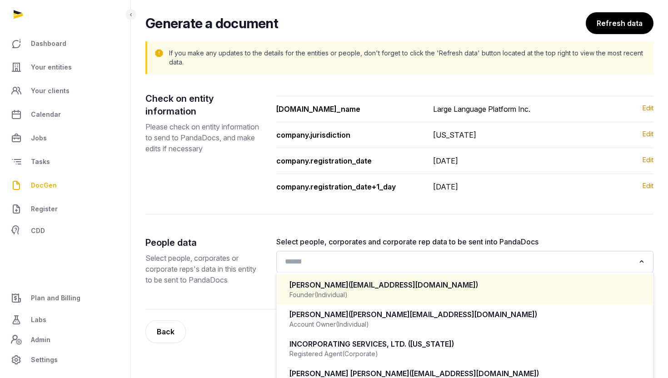
scroll to position [76, 0]
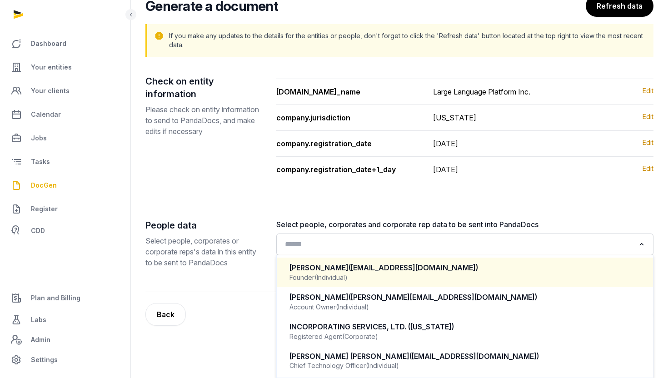
click at [408, 282] on div "Founder (Individual)" at bounding box center [465, 277] width 351 height 9
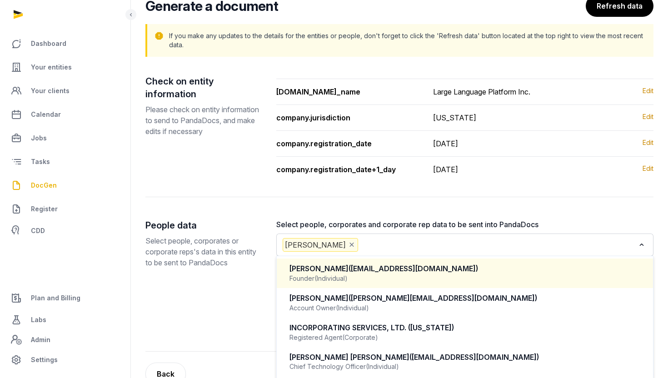
click at [406, 248] on input "Search for option" at bounding box center [498, 245] width 276 height 14
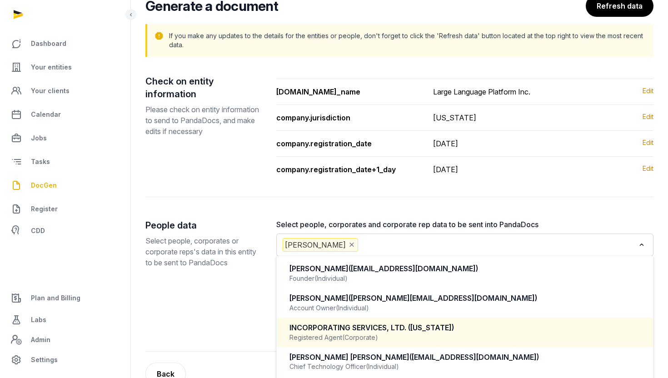
scroll to position [102, 0]
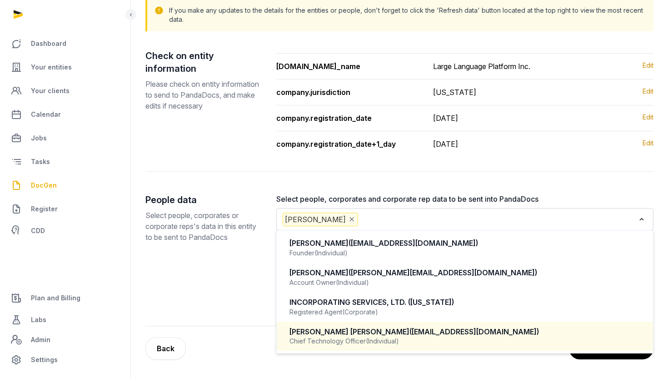
click at [404, 327] on div "Michael Christian Slezak (michaelcslezak@gmail.com)" at bounding box center [465, 332] width 351 height 10
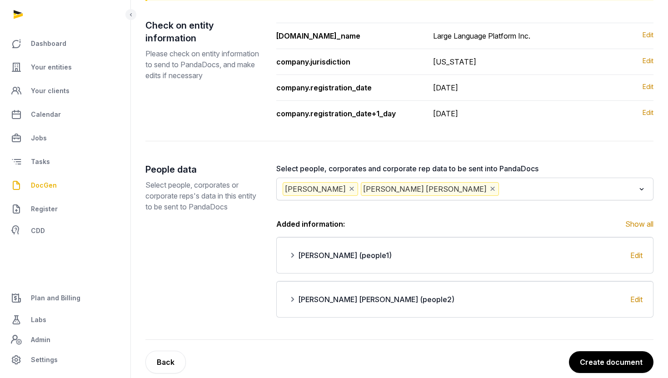
scroll to position [146, 0]
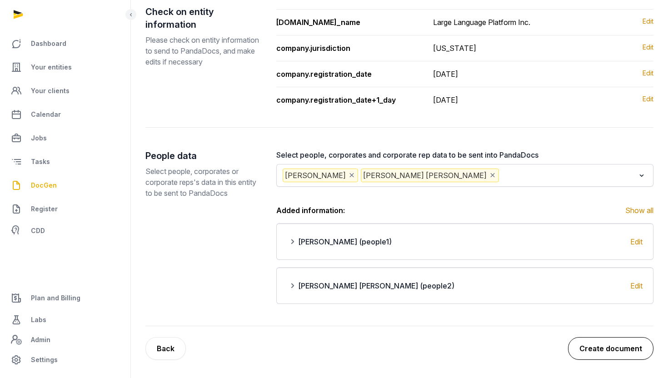
click at [595, 358] on button "Create document" at bounding box center [610, 348] width 85 height 23
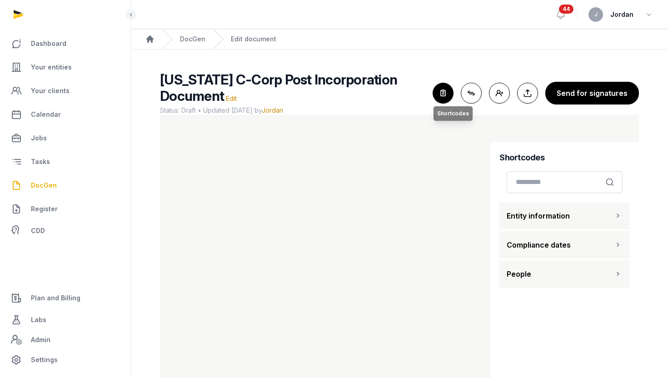
click at [448, 96] on icon "button" at bounding box center [443, 93] width 20 height 20
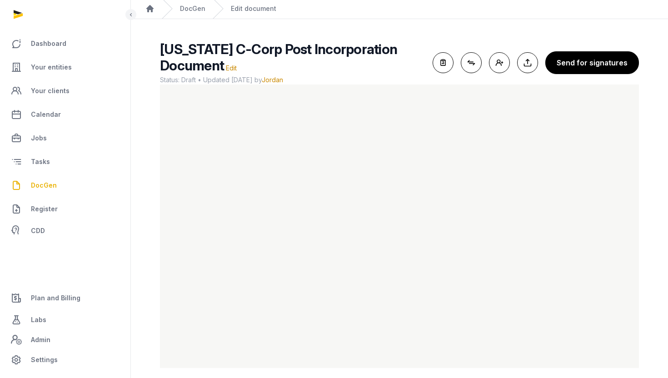
scroll to position [39, 0]
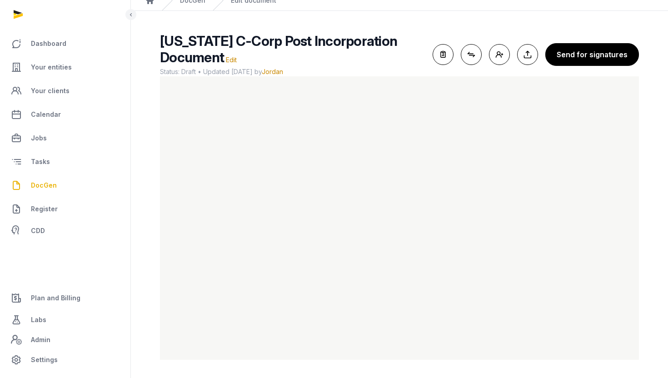
click at [59, 187] on link "DocGen" at bounding box center [65, 186] width 116 height 22
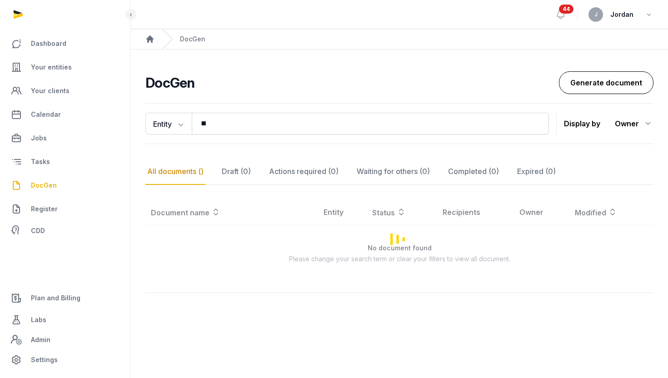
click at [573, 81] on link "Generate document" at bounding box center [606, 82] width 95 height 23
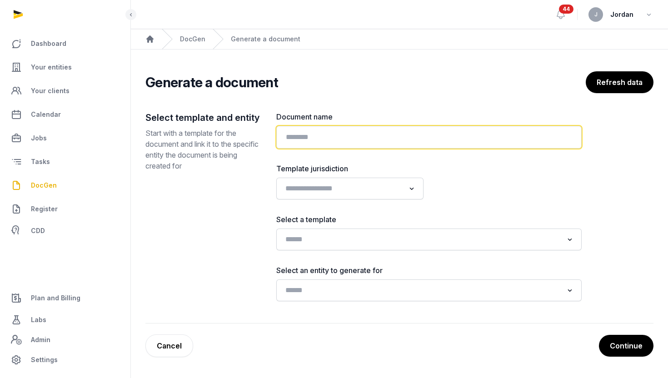
click at [411, 133] on input "text" at bounding box center [429, 137] width 306 height 23
type input "****"
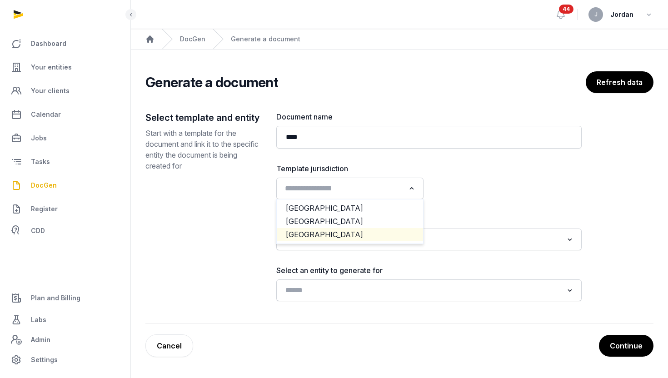
click at [314, 233] on li "USA" at bounding box center [350, 234] width 146 height 13
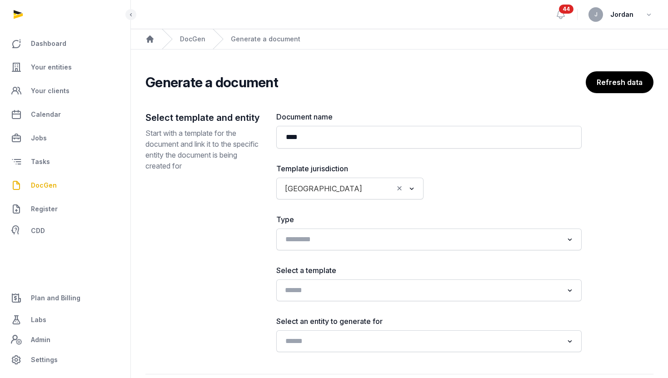
click at [329, 290] on input "Search for option" at bounding box center [422, 290] width 281 height 13
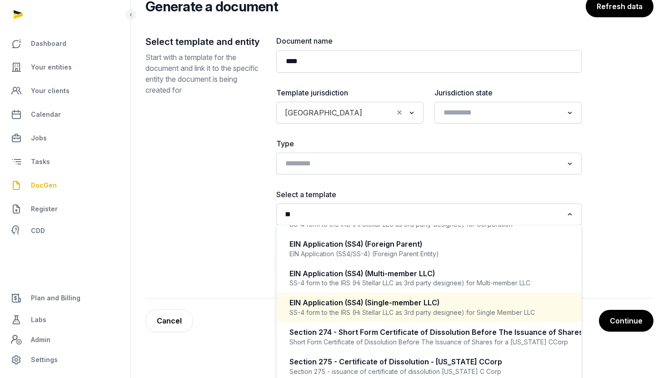
scroll to position [82, 0]
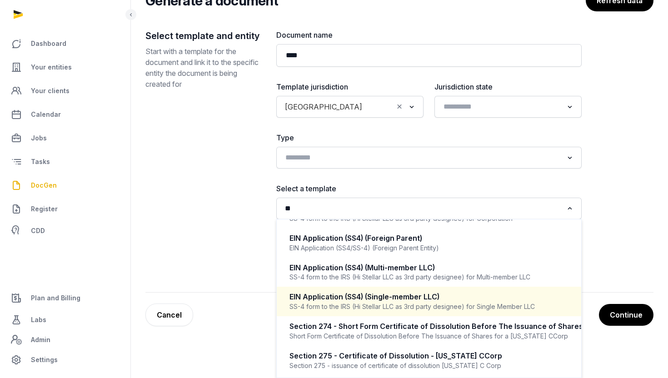
click at [406, 306] on div "SS-4 form to the IRS (Hi Stellar LLC as 3rd party designee) for Single Member L…" at bounding box center [429, 306] width 279 height 9
type input "**"
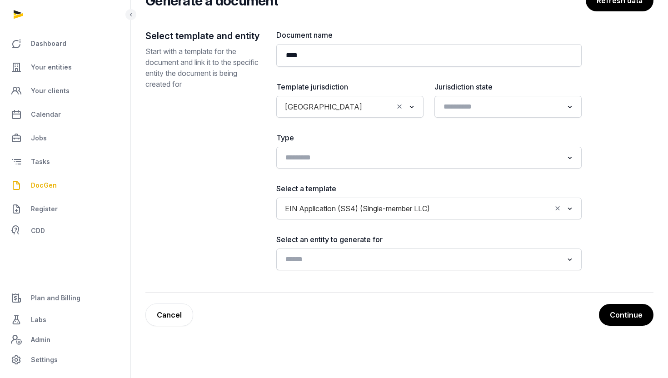
scroll to position [48, 0]
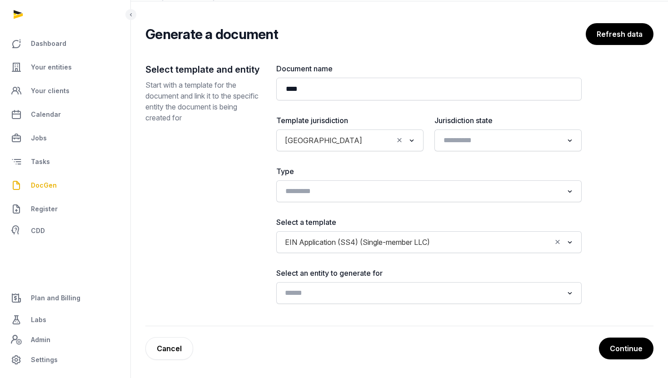
click at [418, 292] on input "Search for option" at bounding box center [422, 293] width 281 height 13
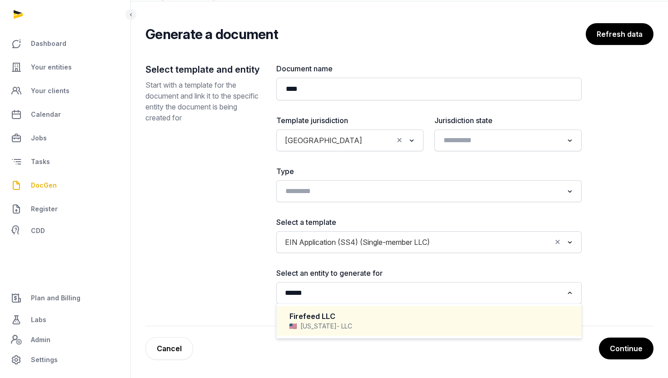
click at [383, 331] on div "Firefeed LLC Delaware - LLC" at bounding box center [429, 321] width 286 height 27
type input "******"
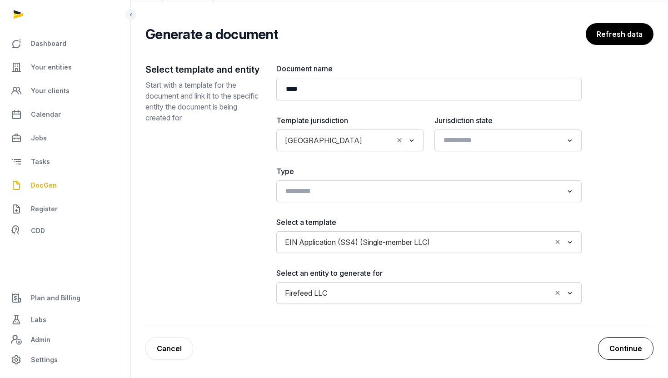
click at [636, 347] on button "Continue" at bounding box center [625, 348] width 55 height 23
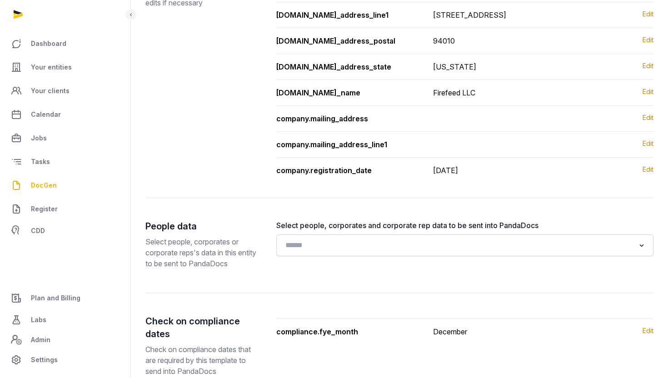
scroll to position [216, 0]
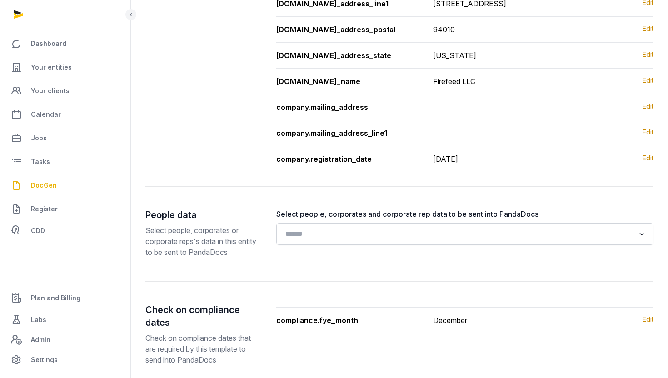
click at [501, 244] on div "Loading..." at bounding box center [465, 234] width 378 height 22
click at [483, 235] on input "Search for option" at bounding box center [459, 234] width 354 height 13
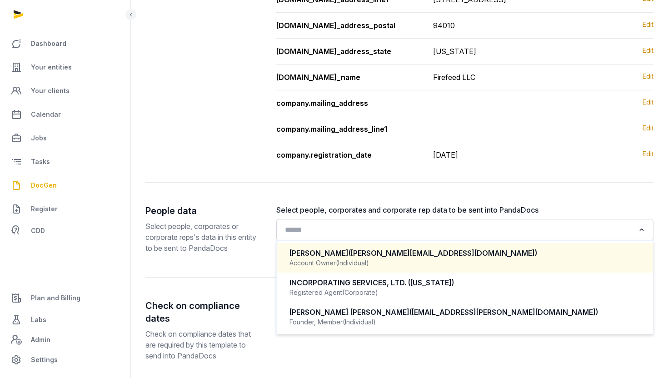
scroll to position [220, 0]
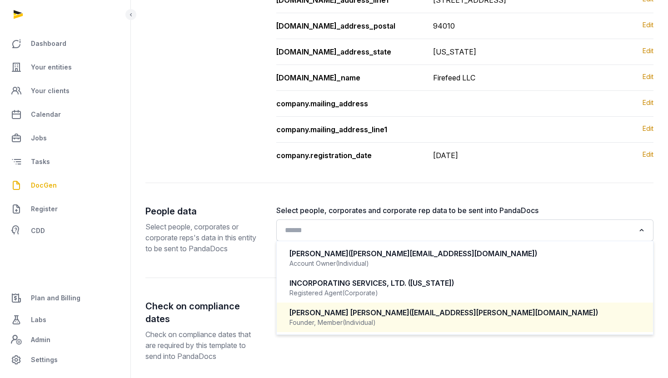
click at [445, 307] on div "VINAY KUMAR KANCHANAPALLY (vinay.kanchanapally@gmail.com) Founder, Member (Indi…" at bounding box center [465, 317] width 359 height 27
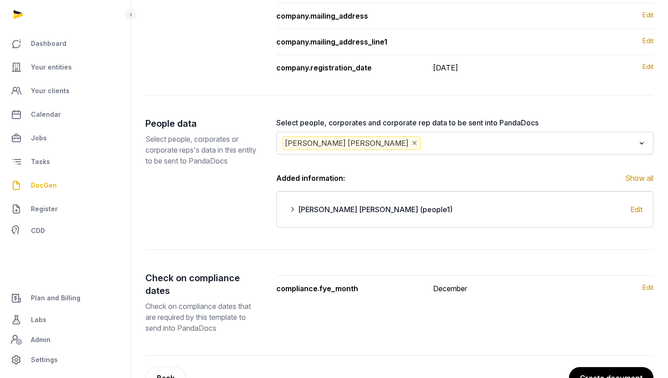
scroll to position [337, 0]
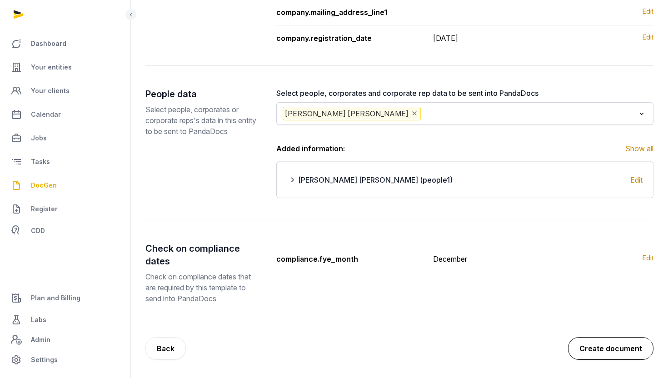
click at [635, 342] on button "Create document" at bounding box center [610, 348] width 85 height 23
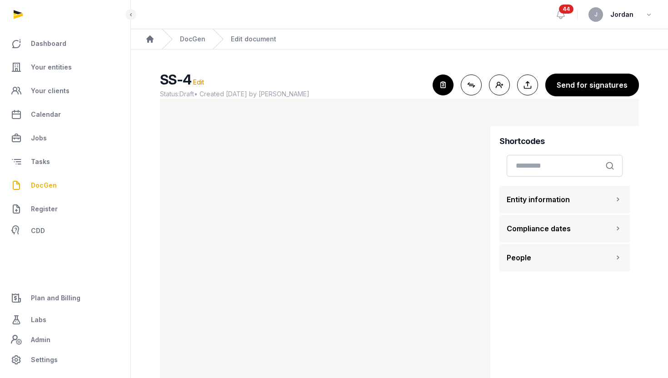
click at [444, 94] on icon "button" at bounding box center [443, 85] width 20 height 20
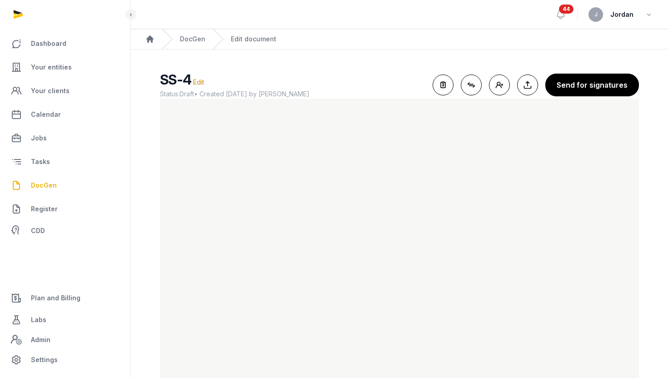
scroll to position [22, 0]
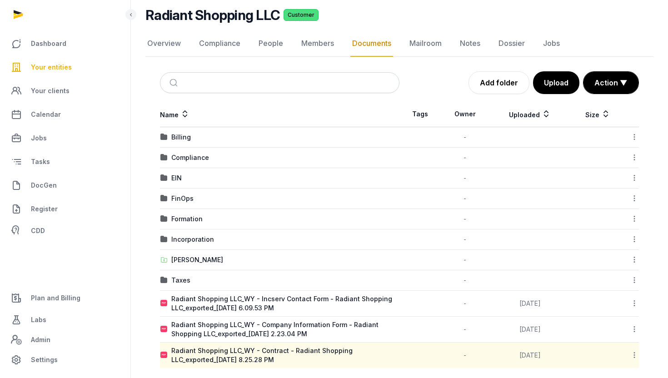
scroll to position [73, 0]
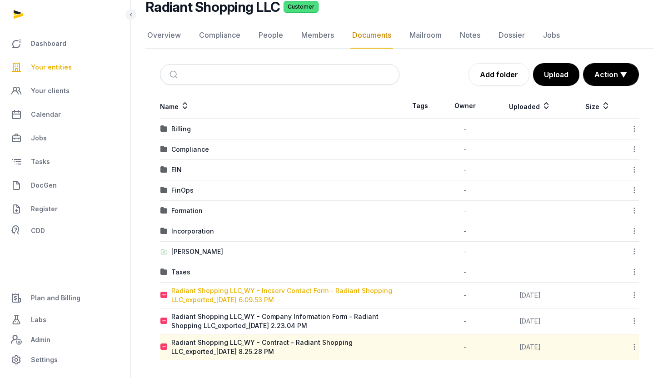
click at [269, 297] on div "Radiant Shopping LLC_WY - Incserv Contact Form - Radiant Shopping LLC_exported_…" at bounding box center [285, 295] width 228 height 18
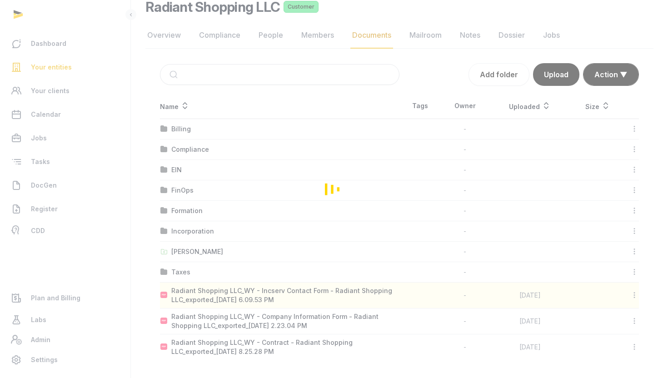
click at [453, 247] on div "Loading" at bounding box center [334, 189] width 668 height 378
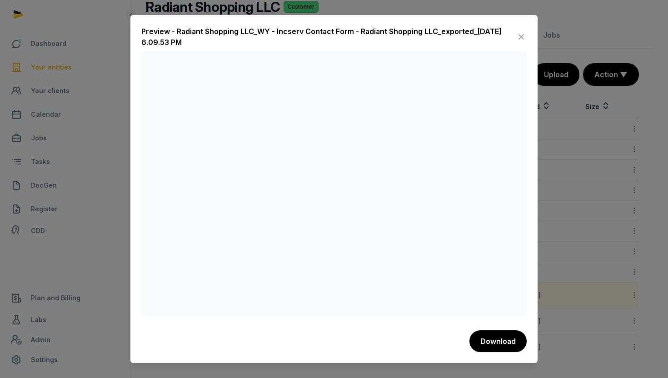
click at [624, 119] on div at bounding box center [334, 189] width 668 height 378
click at [522, 36] on icon at bounding box center [521, 37] width 11 height 15
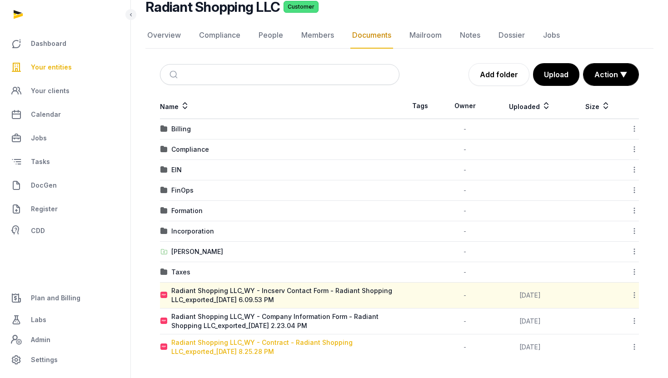
click at [281, 343] on div "Radiant Shopping LLC_WY - Contract - Radiant Shopping LLC_exported_[DATE] 8.25.…" at bounding box center [285, 347] width 228 height 18
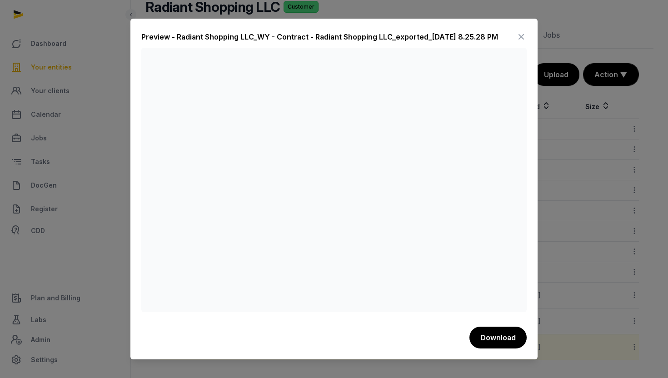
click at [555, 246] on div at bounding box center [334, 189] width 668 height 378
click at [518, 36] on icon at bounding box center [521, 37] width 11 height 15
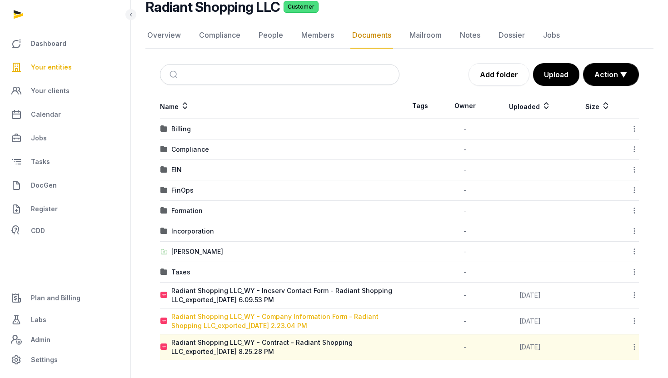
click at [307, 317] on div "Radiant Shopping LLC_WY - Company Information Form - Radiant Shopping LLC_expor…" at bounding box center [285, 321] width 228 height 18
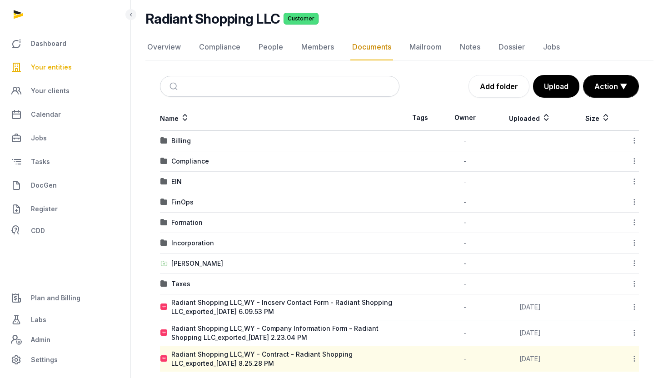
scroll to position [73, 0]
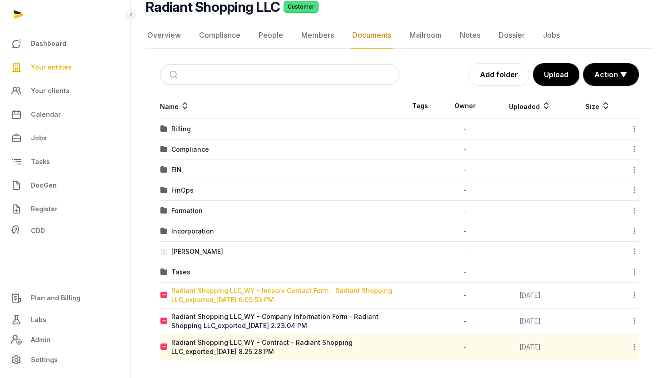
click at [309, 291] on div "Radiant Shopping LLC_WY - Incserv Contact Form - Radiant Shopping LLC_exported_…" at bounding box center [285, 295] width 228 height 18
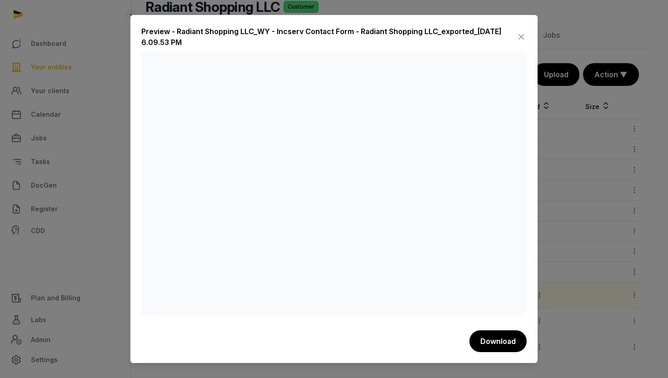
click at [529, 194] on div "Preview - Radiant Shopping LLC_WY - Incserv Contact Form - Radiant Shopping LLC…" at bounding box center [333, 189] width 407 height 348
click at [541, 181] on div at bounding box center [334, 189] width 668 height 378
click at [524, 37] on icon at bounding box center [521, 37] width 11 height 15
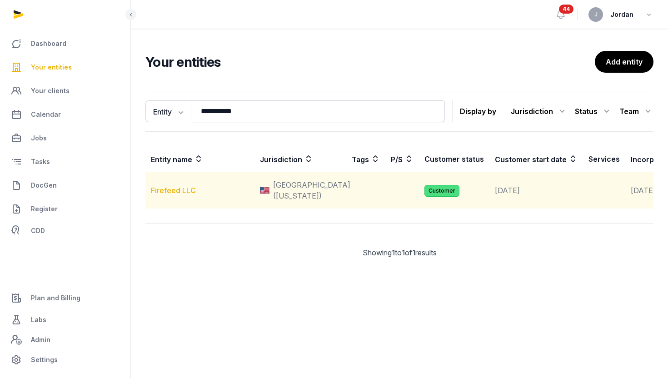
click at [190, 195] on link "Firefeed LLC" at bounding box center [173, 190] width 45 height 9
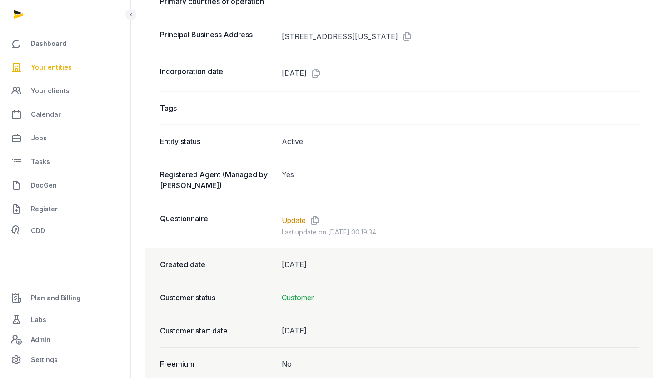
scroll to position [624, 0]
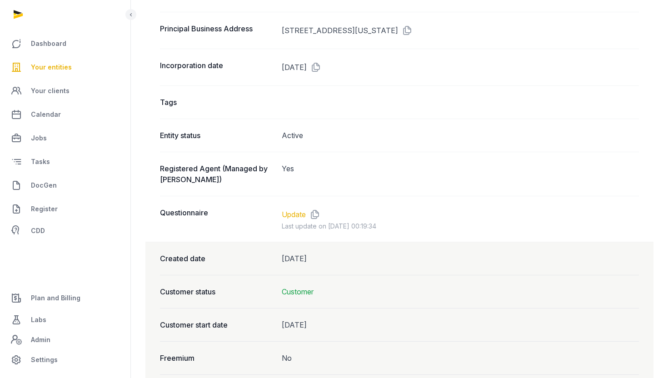
click at [292, 213] on link "Update" at bounding box center [294, 214] width 24 height 11
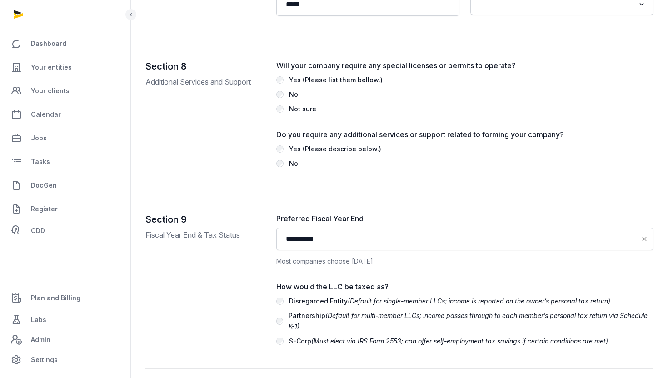
scroll to position [2241, 0]
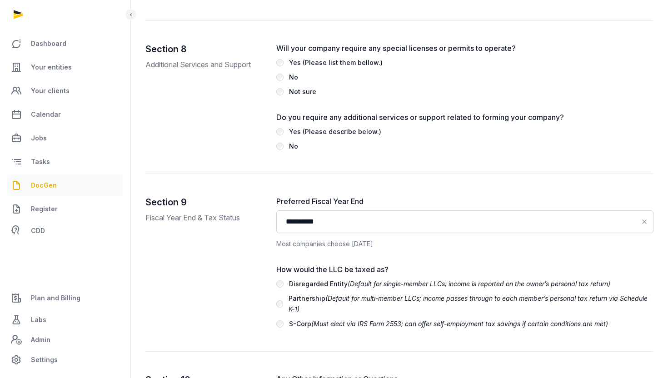
click at [63, 177] on link "DocGen" at bounding box center [65, 186] width 116 height 22
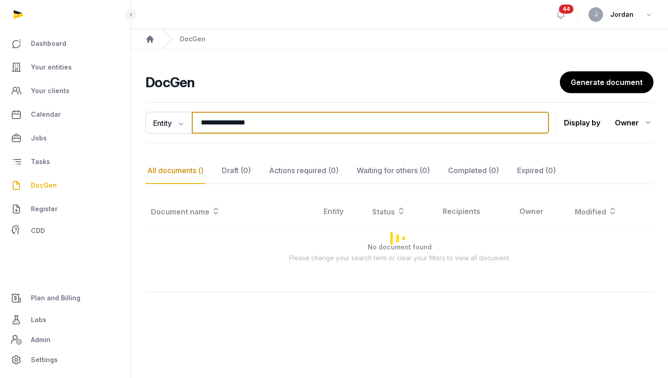
click at [291, 122] on input "**********" at bounding box center [370, 123] width 357 height 22
type input "*"
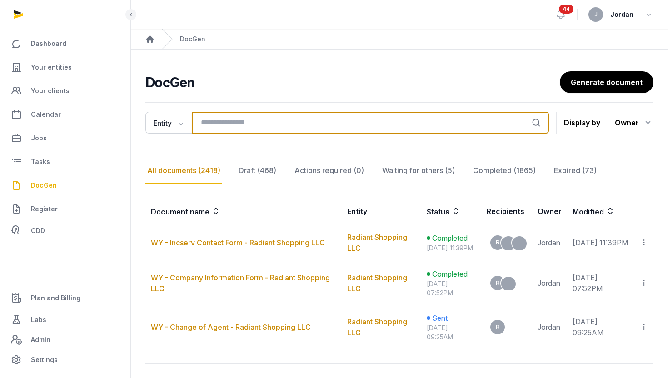
click at [291, 118] on input "search" at bounding box center [370, 123] width 357 height 22
type input "***"
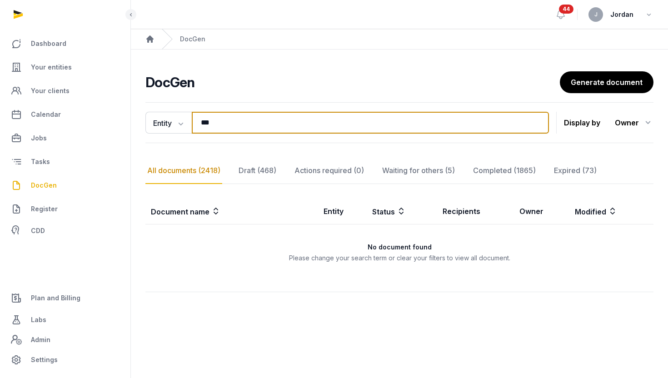
click at [236, 129] on input "***" at bounding box center [370, 123] width 357 height 22
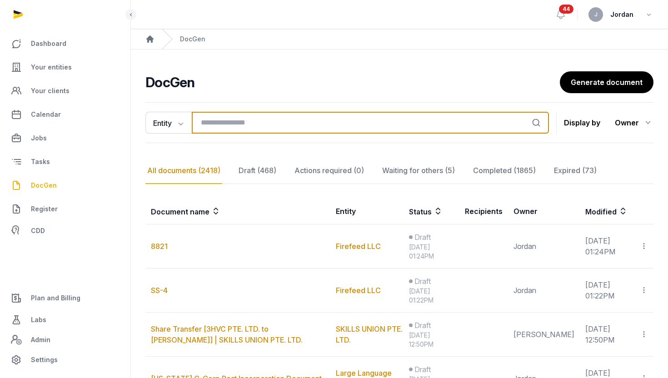
click at [209, 124] on input "search" at bounding box center [370, 123] width 357 height 22
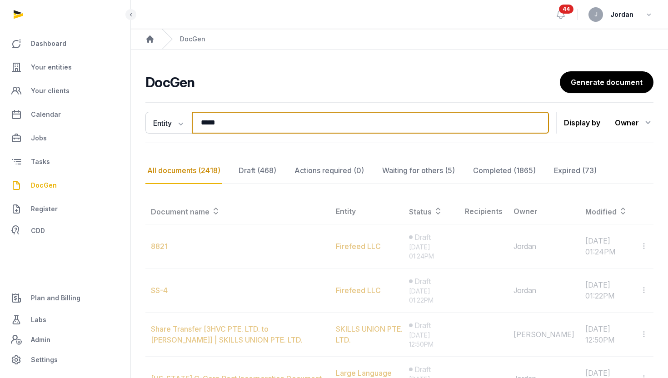
type input "********"
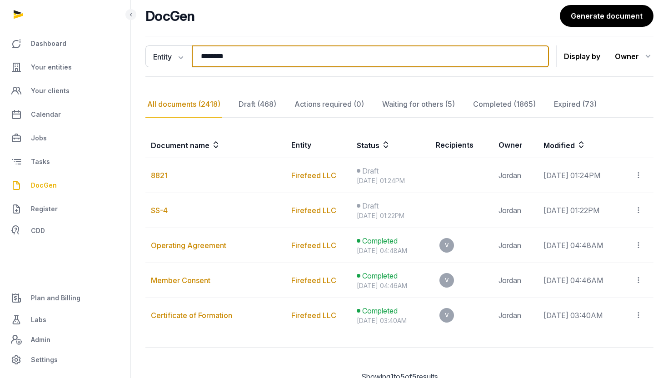
scroll to position [60, 0]
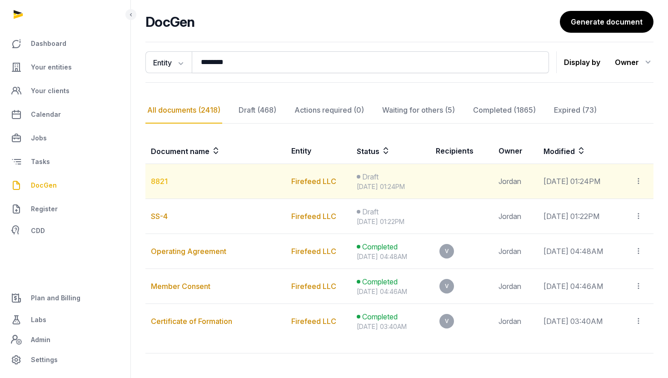
click at [164, 181] on link "8821" at bounding box center [159, 181] width 17 height 9
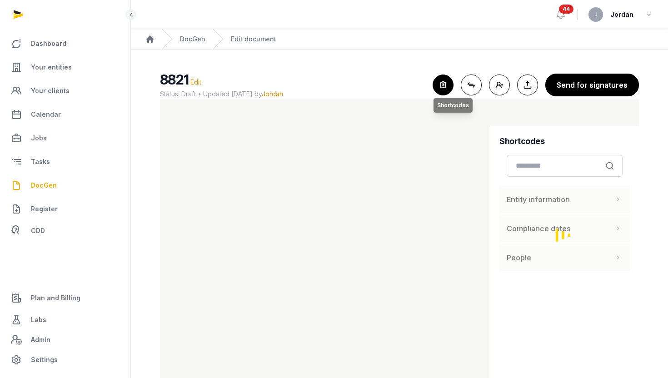
click at [451, 83] on icon "button" at bounding box center [443, 85] width 20 height 20
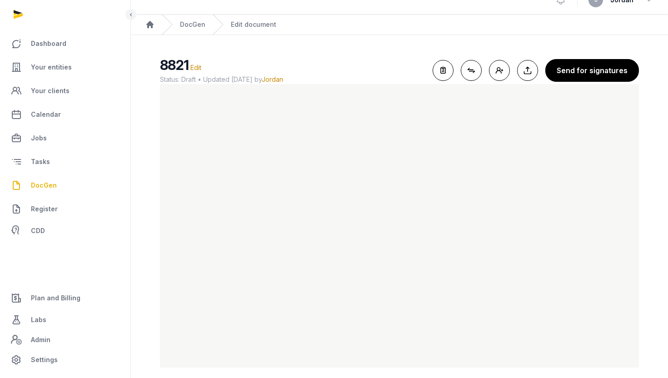
scroll to position [22, 0]
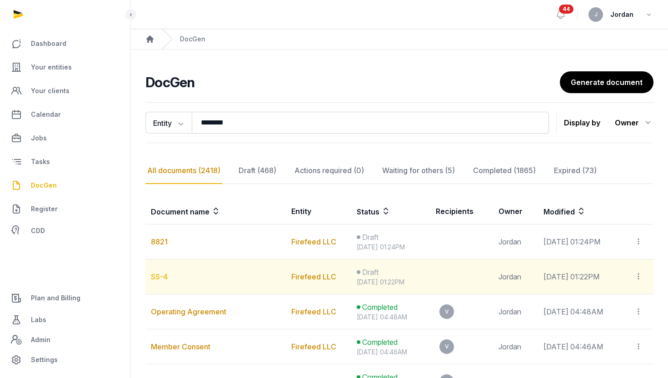
click at [166, 276] on link "SS-4" at bounding box center [159, 276] width 17 height 9
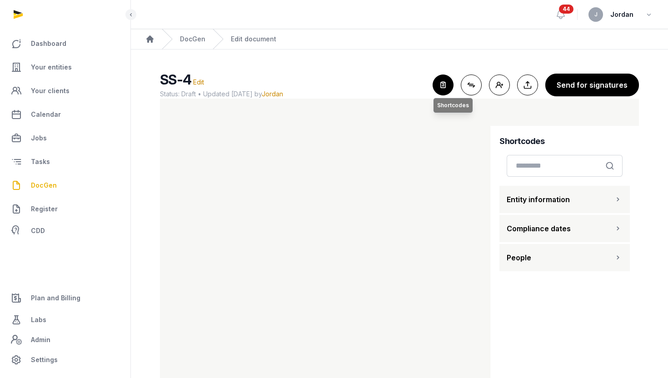
click at [449, 83] on icon "button" at bounding box center [443, 85] width 20 height 20
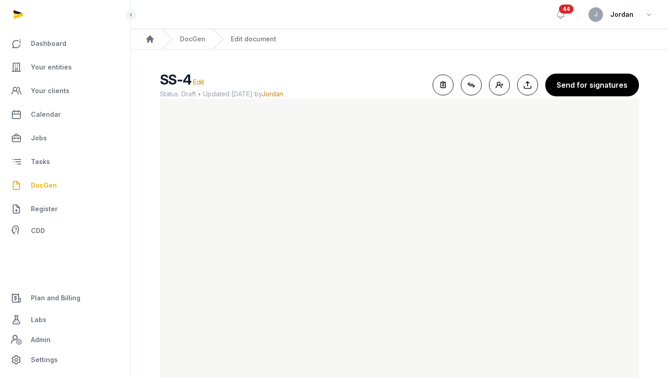
scroll to position [22, 0]
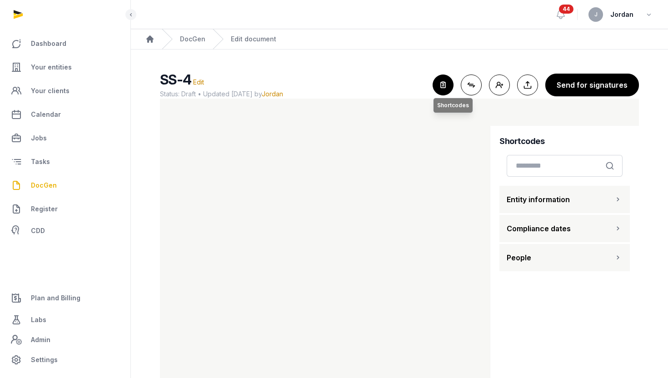
click at [451, 83] on icon "button" at bounding box center [443, 85] width 20 height 20
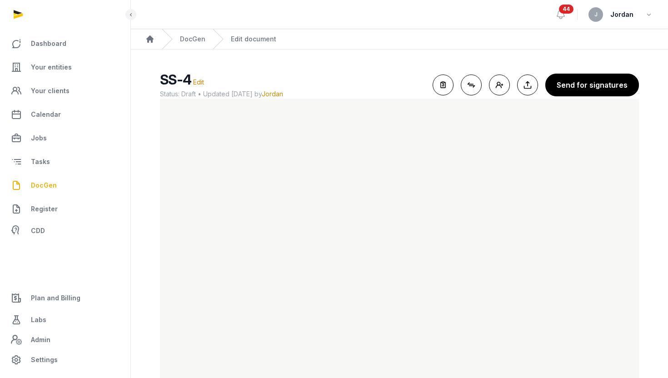
scroll to position [22, 0]
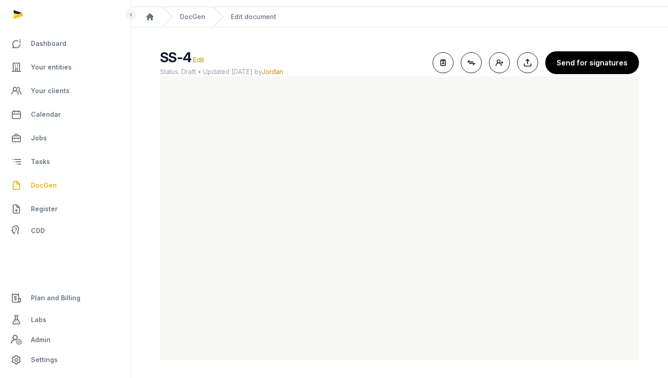
click at [126, 258] on div "Dashboard Your entities Your clients Calendar Jobs Tasks DocGen Register CDD Pl…" at bounding box center [65, 189] width 131 height 378
click at [156, 260] on div "SS-4 Edit Status: Draft • Updated 2025-10-01 by Jordan For optimal experience, …" at bounding box center [399, 204] width 508 height 311
click at [145, 276] on main "SS-4 Edit Status: Draft • Updated 2025-10-01 by Jordan For optimal experience, …" at bounding box center [399, 202] width 537 height 351
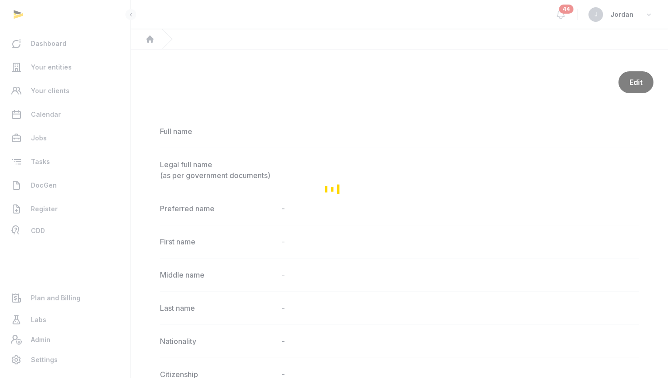
click at [59, 74] on div "Loading" at bounding box center [334, 189] width 668 height 378
click at [60, 71] on div "Loading" at bounding box center [334, 189] width 668 height 378
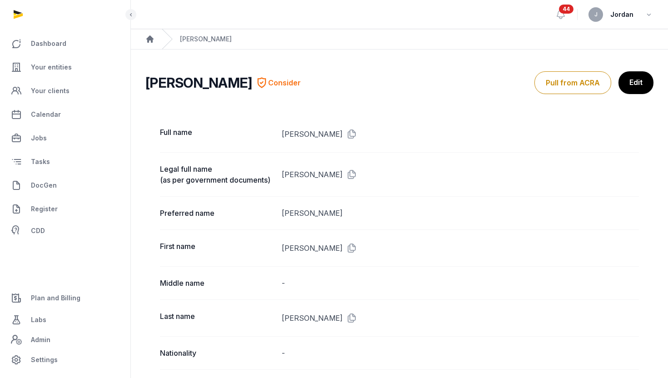
click at [60, 71] on span "Your entities" at bounding box center [51, 67] width 41 height 11
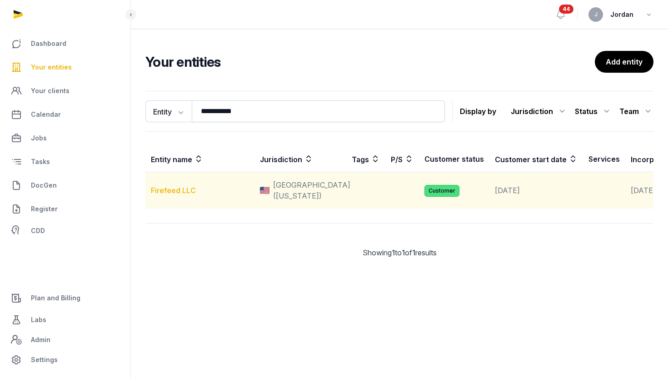
click at [184, 200] on td "Firefeed LLC" at bounding box center [199, 190] width 109 height 37
click at [184, 195] on link "Firefeed LLC" at bounding box center [173, 190] width 45 height 9
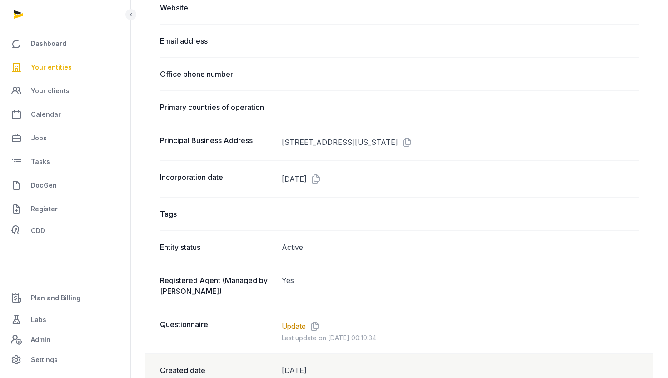
scroll to position [511, 0]
click at [413, 140] on icon at bounding box center [405, 142] width 15 height 15
drag, startPoint x: 371, startPoint y: 143, endPoint x: 468, endPoint y: 144, distance: 97.8
click at [468, 144] on dd "[STREET_ADDRESS][US_STATE]" at bounding box center [461, 142] width 358 height 15
copy dd "BURLINGAME, [US_STATE],"
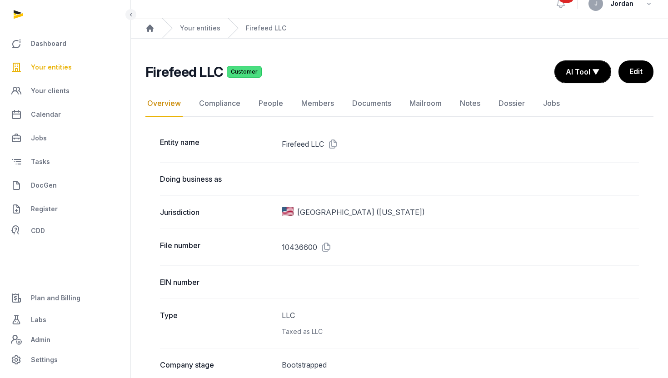
scroll to position [17, 0]
